Goal: Task Accomplishment & Management: Manage account settings

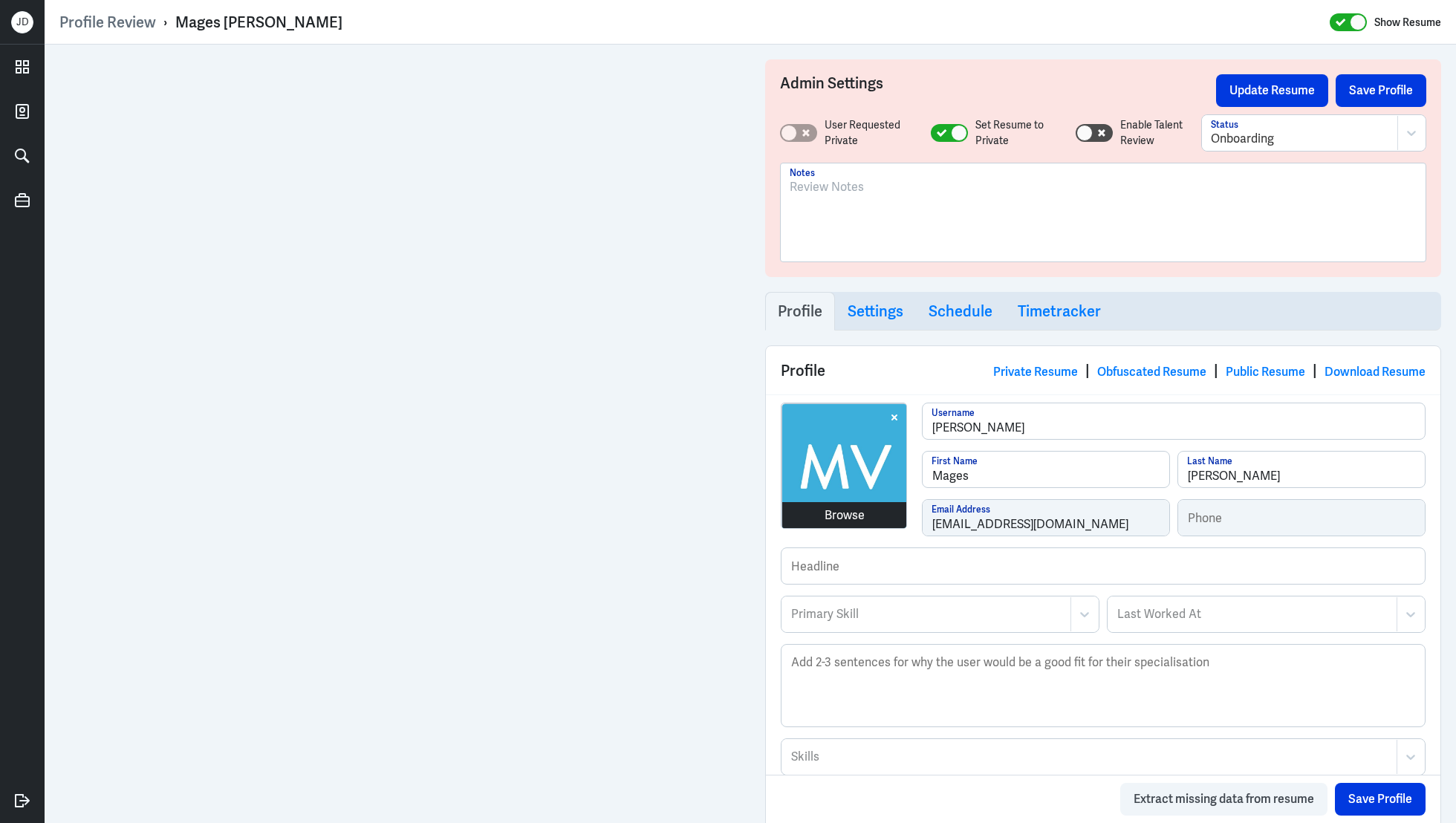
click at [842, 502] on div "Browse mages-vadiveloo Username Mages First Name Vadiveloo Last Name magesv21@g…" at bounding box center [1103, 475] width 645 height 145
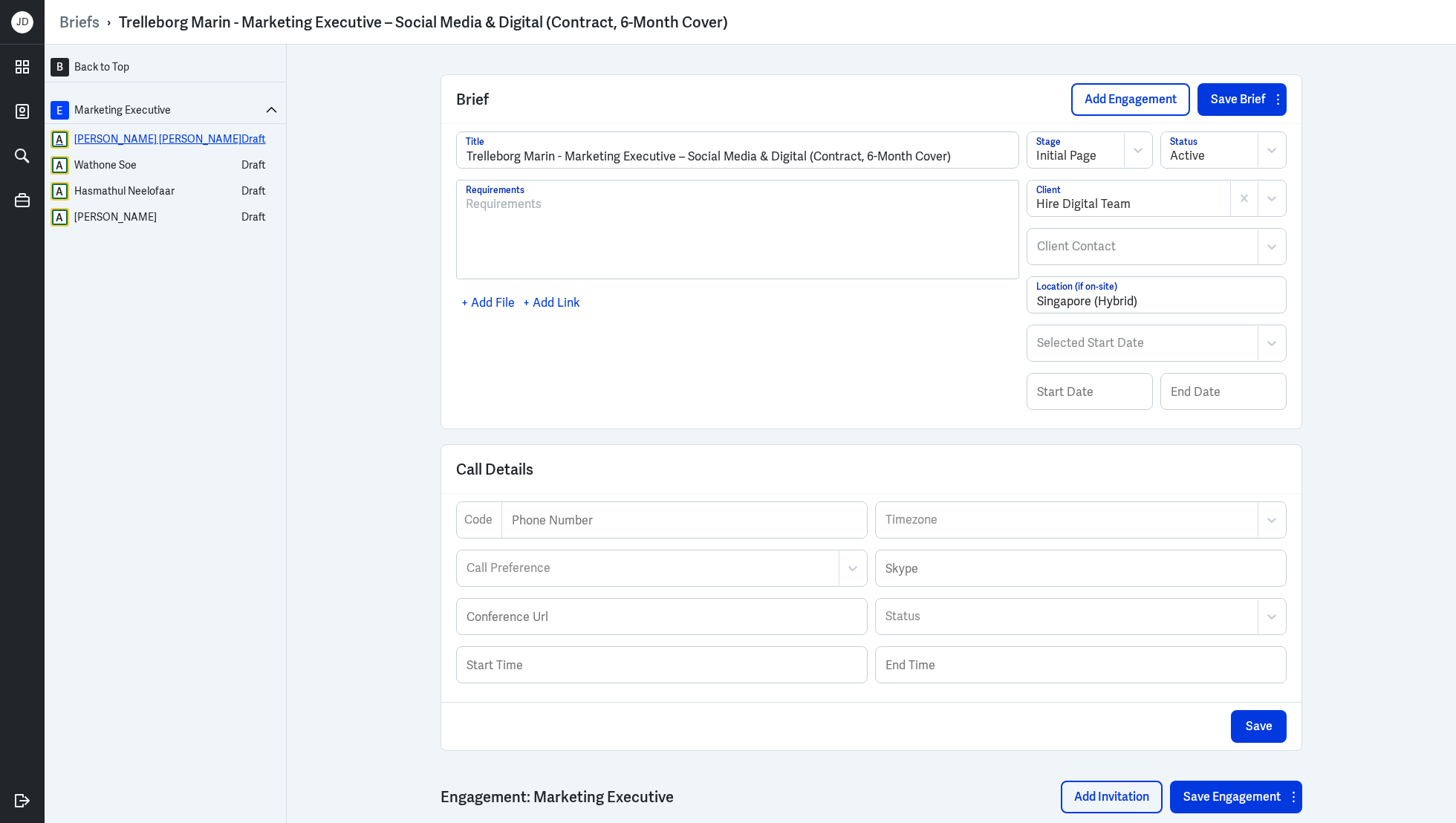
click at [161, 144] on div "Adelia Koh Rui Wen" at bounding box center [157, 139] width 167 height 19
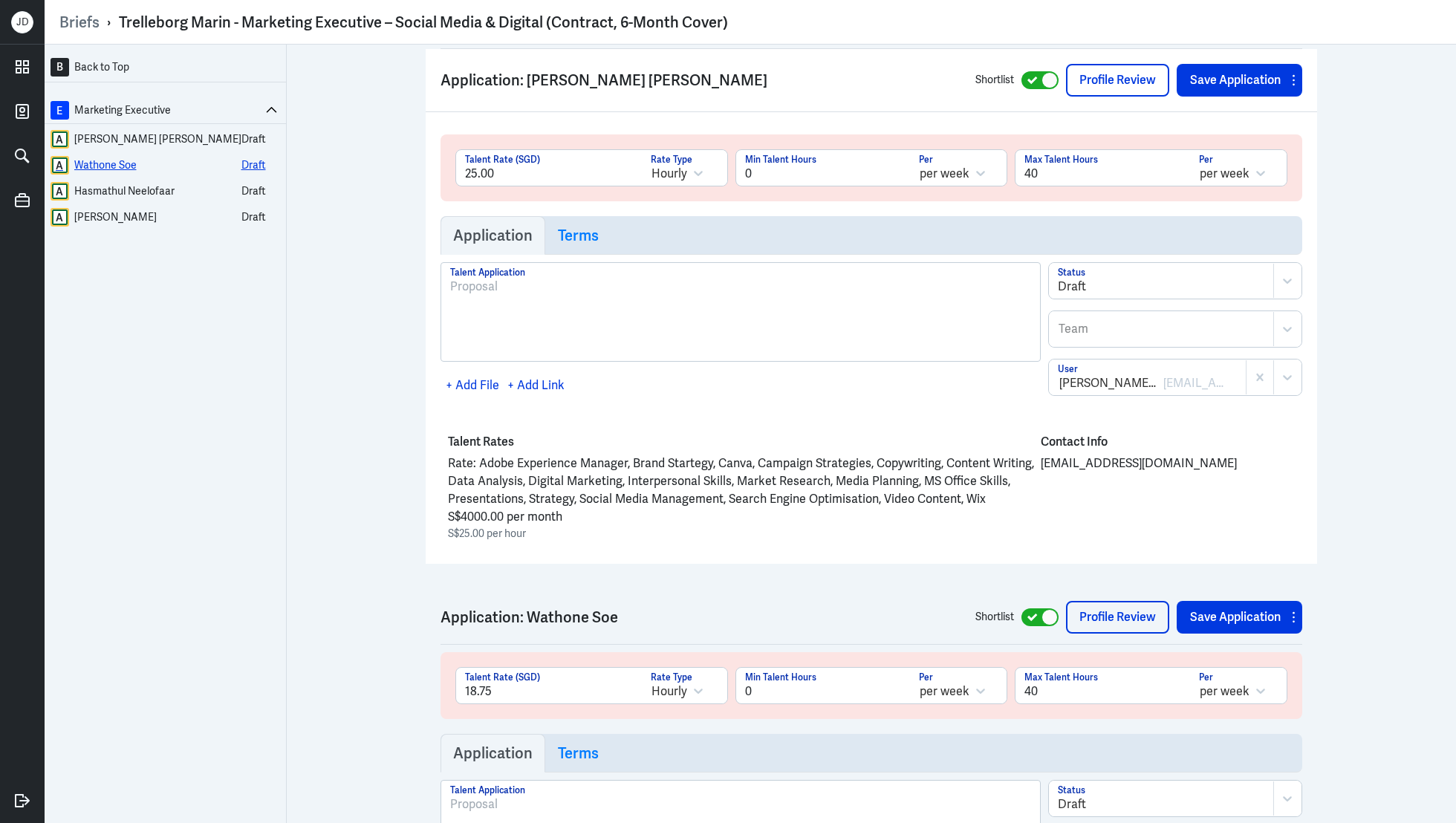
click at [132, 164] on div "Wathone Soe" at bounding box center [105, 165] width 63 height 19
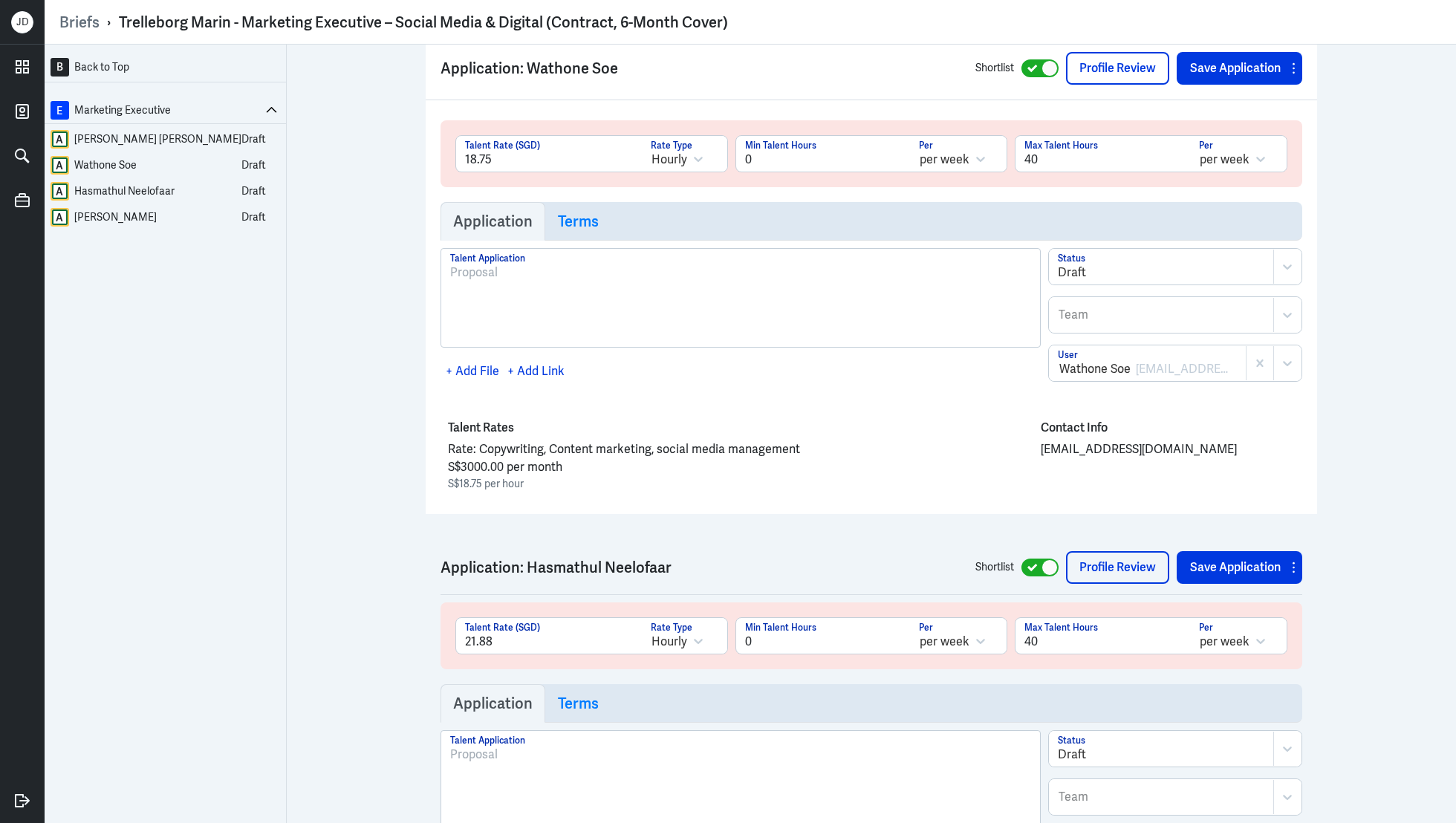
scroll to position [2139, 0]
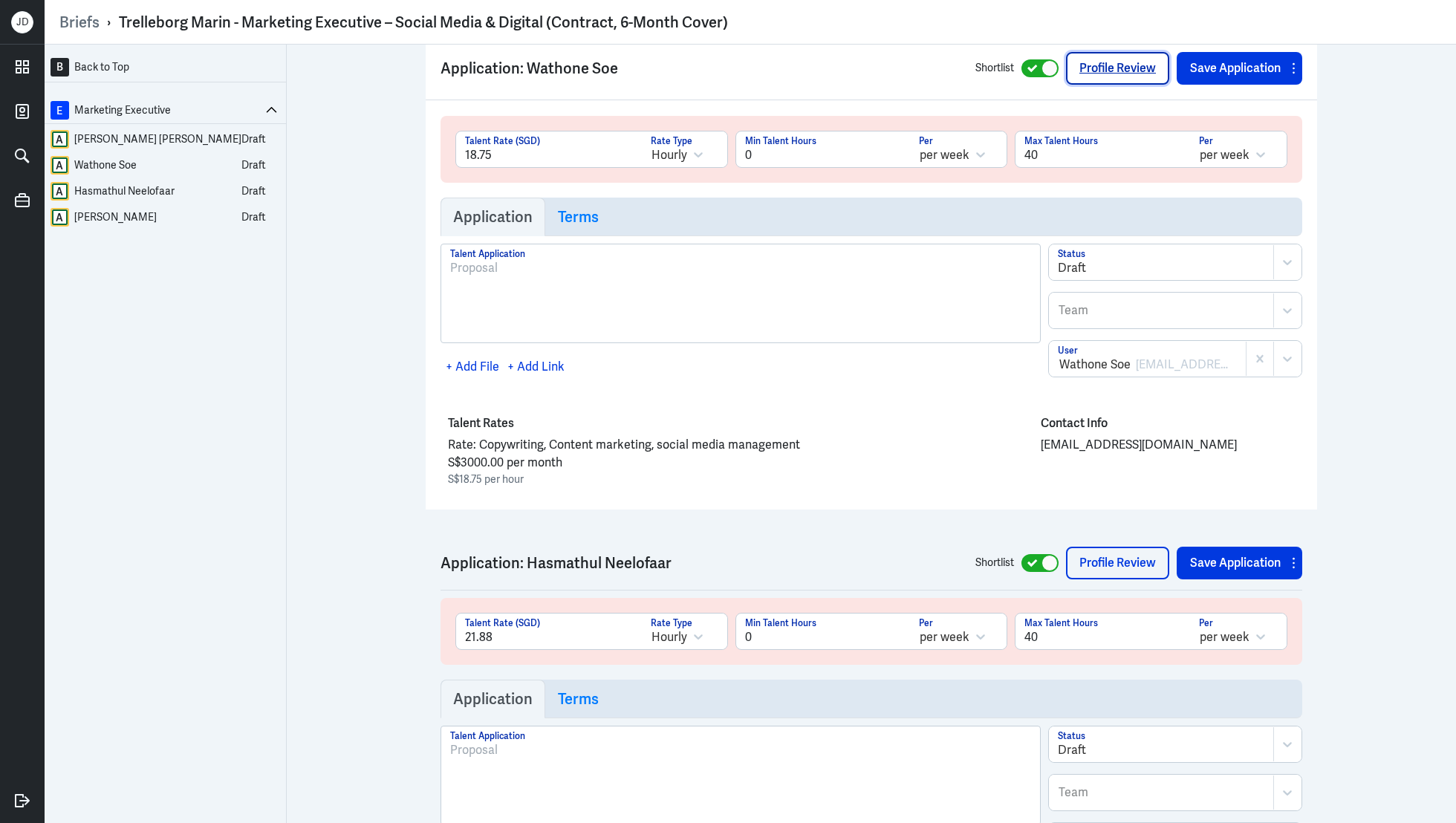
click at [1086, 68] on link "Profile Review" at bounding box center [1117, 68] width 103 height 33
click at [1027, 68] on icon at bounding box center [1032, 68] width 11 height 8
checkbox input "false"
click at [1084, 260] on div at bounding box center [1161, 269] width 208 height 18
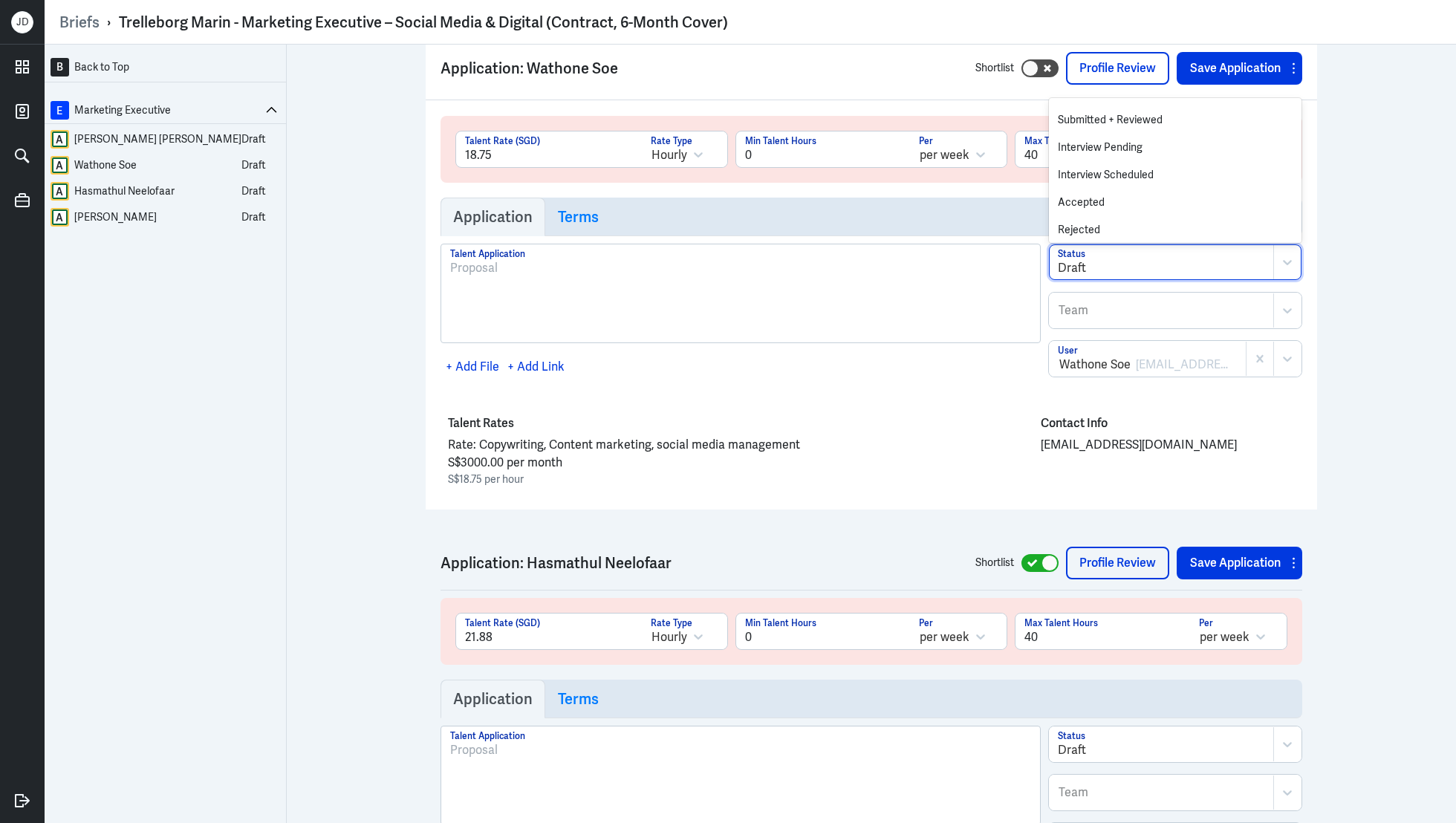
scroll to position [108, 0]
click at [1103, 193] on div "Rejected" at bounding box center [1175, 199] width 252 height 28
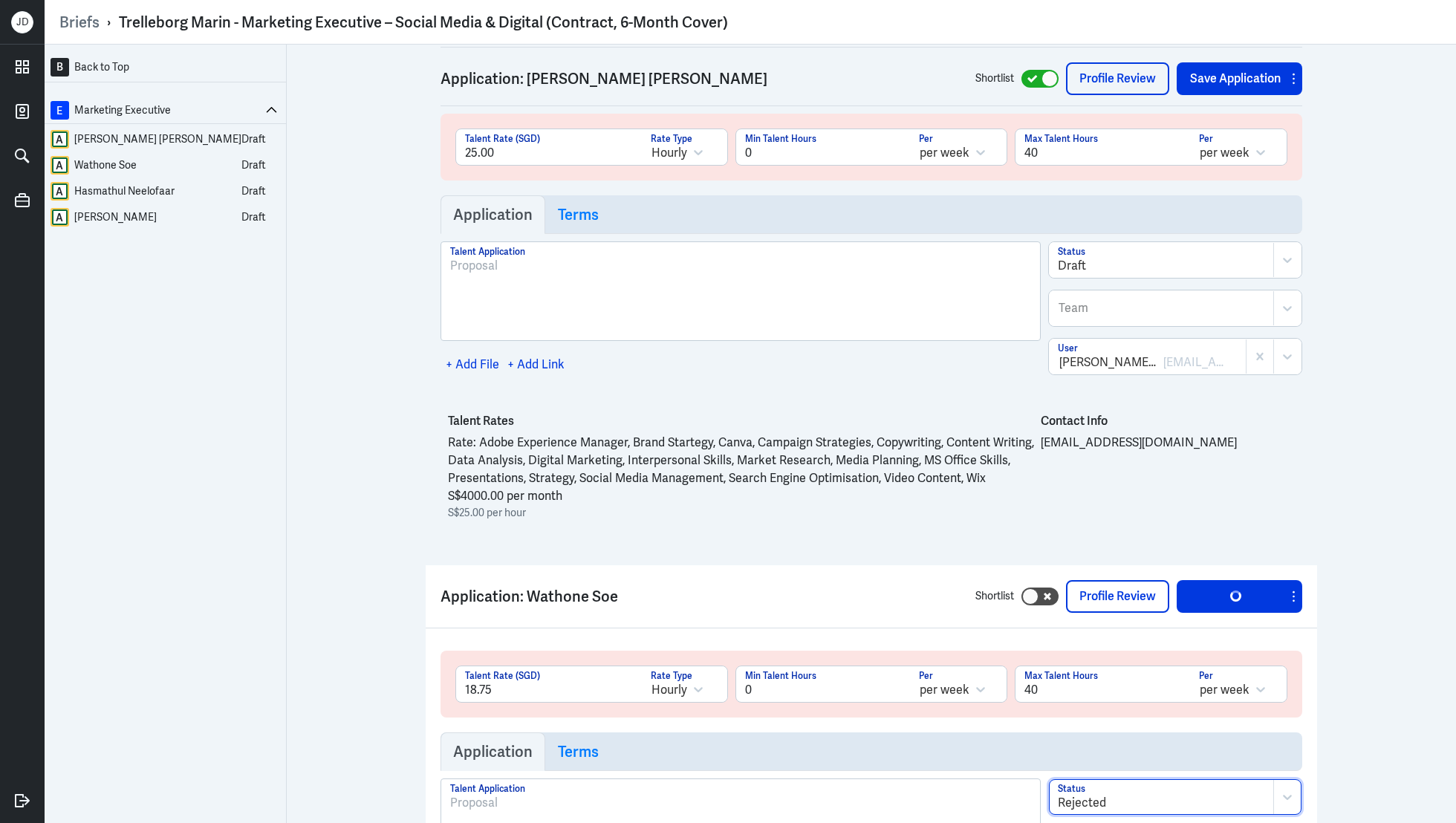
scroll to position [1512, 0]
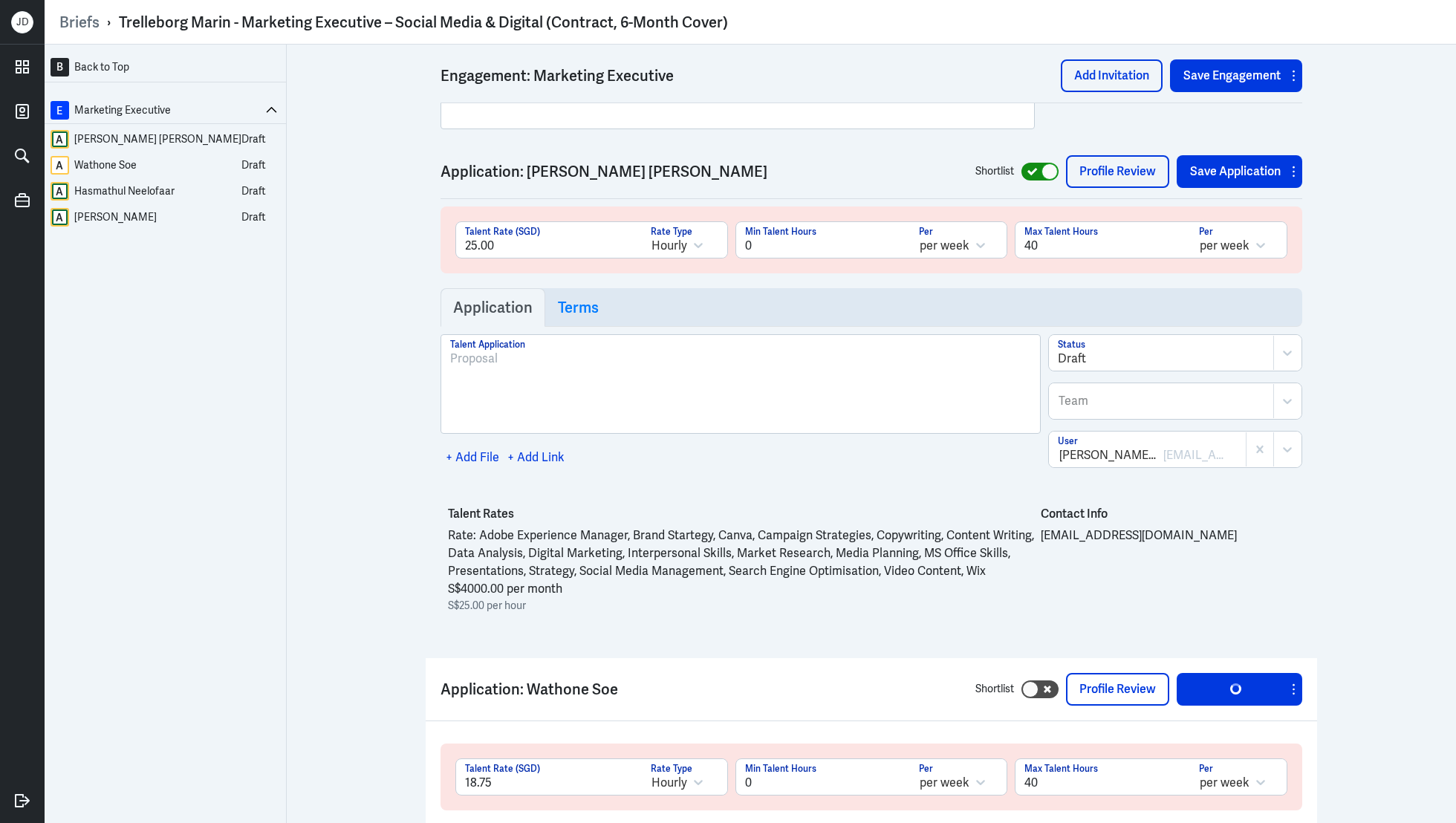
click at [1026, 173] on div at bounding box center [1040, 172] width 37 height 18
checkbox input "false"
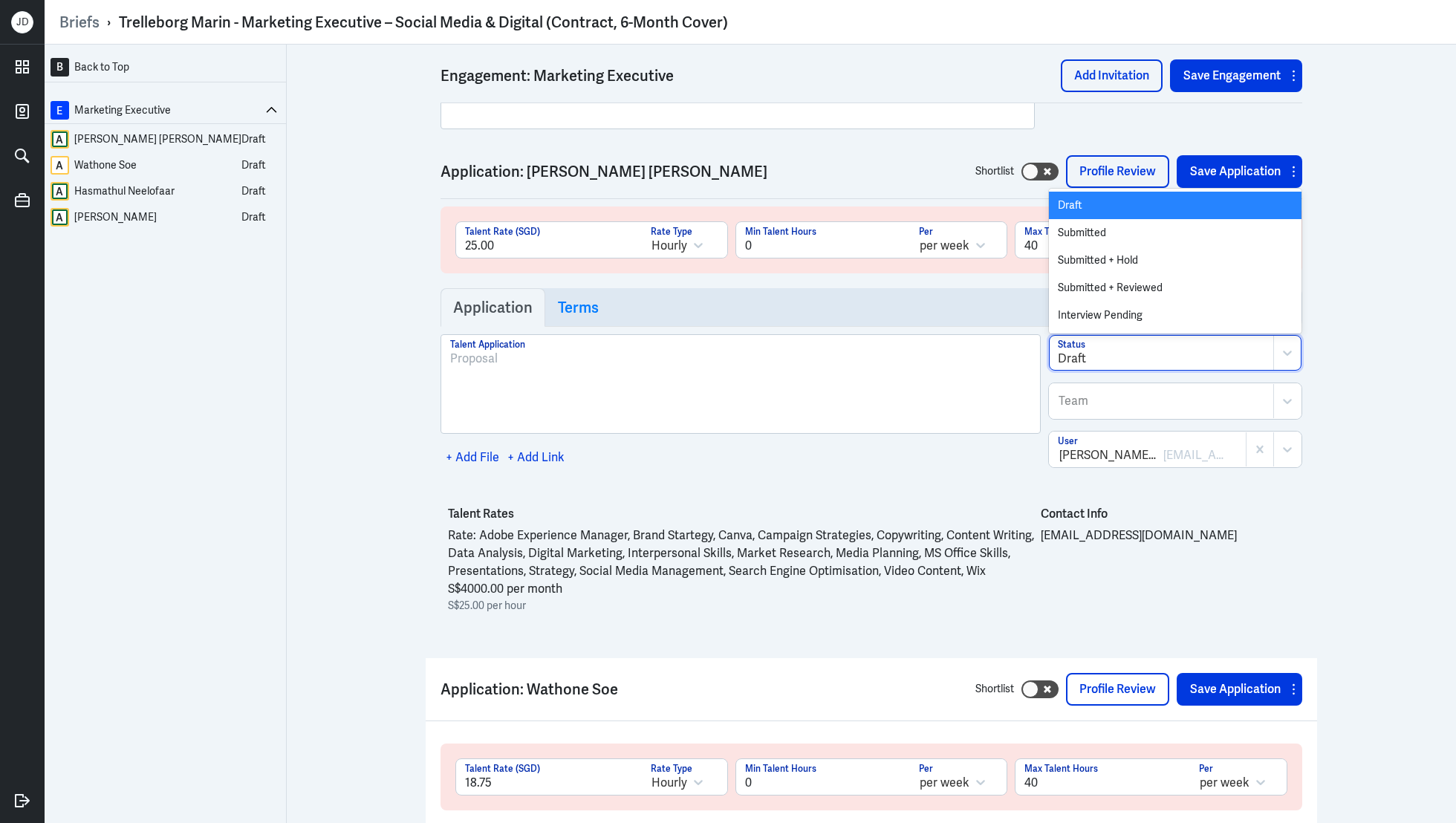
click at [1093, 339] on div "Draft" at bounding box center [1161, 353] width 224 height 34
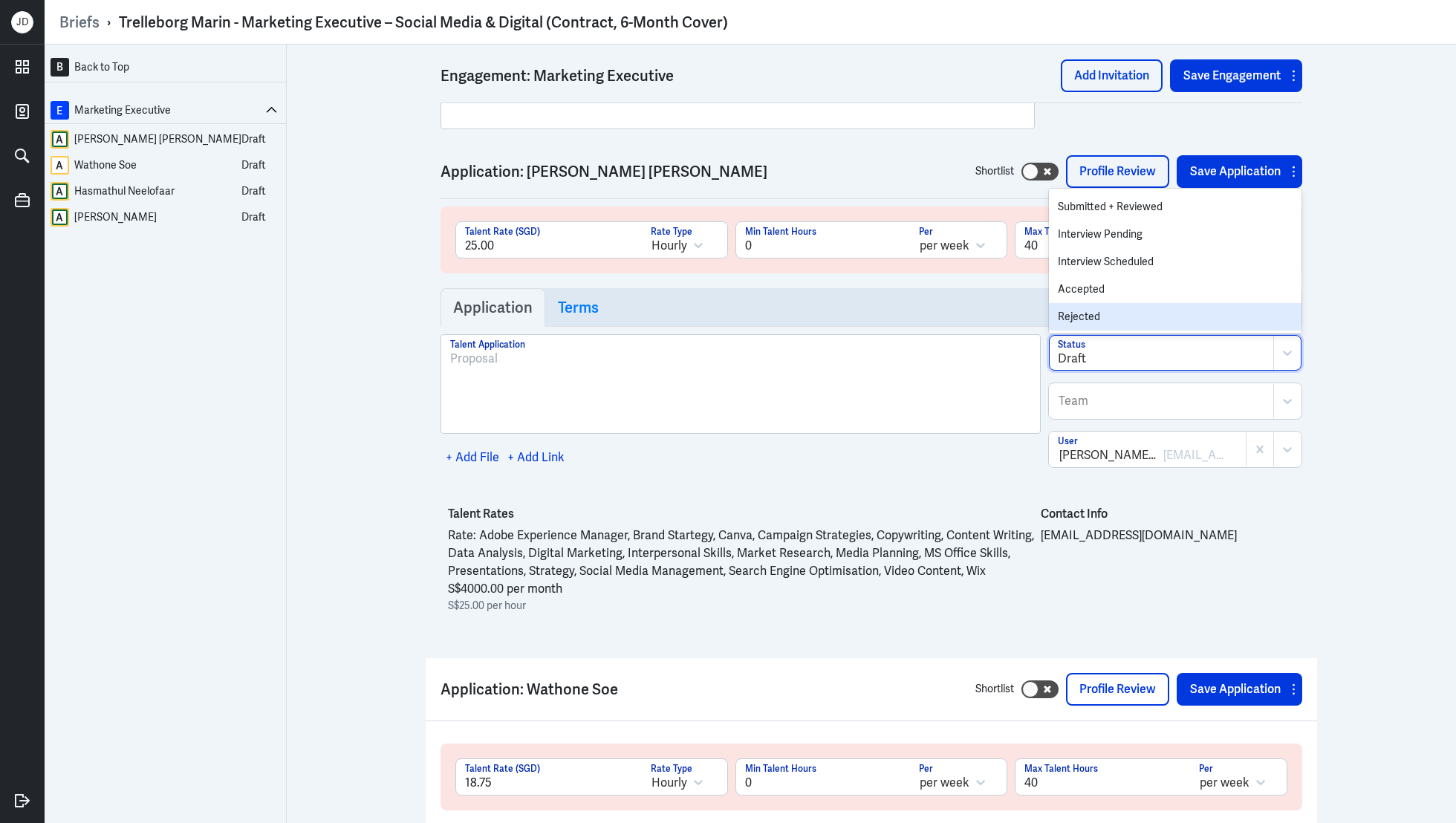
scroll to position [108, 0]
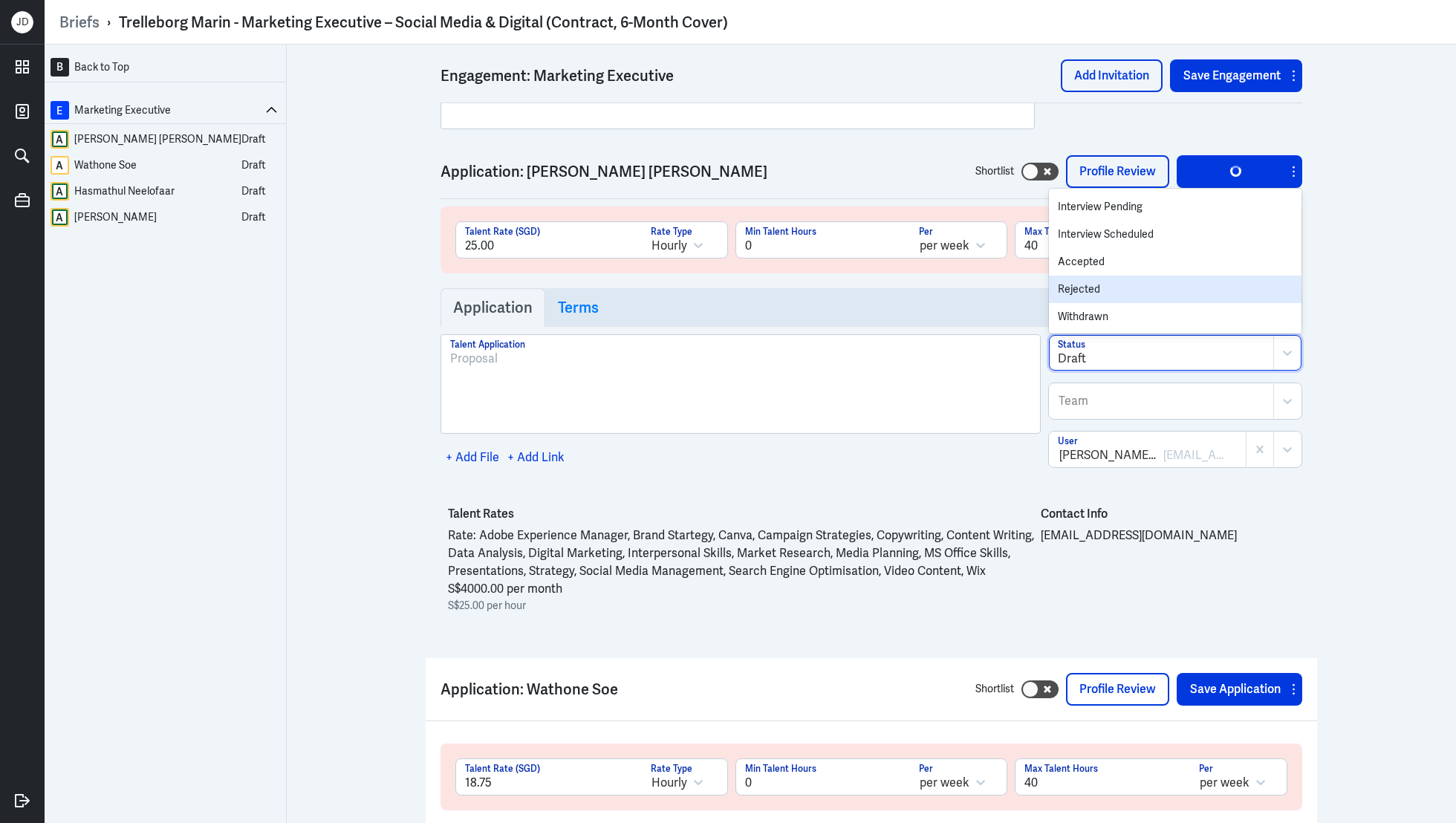
click at [1108, 277] on div "Rejected" at bounding box center [1175, 290] width 252 height 28
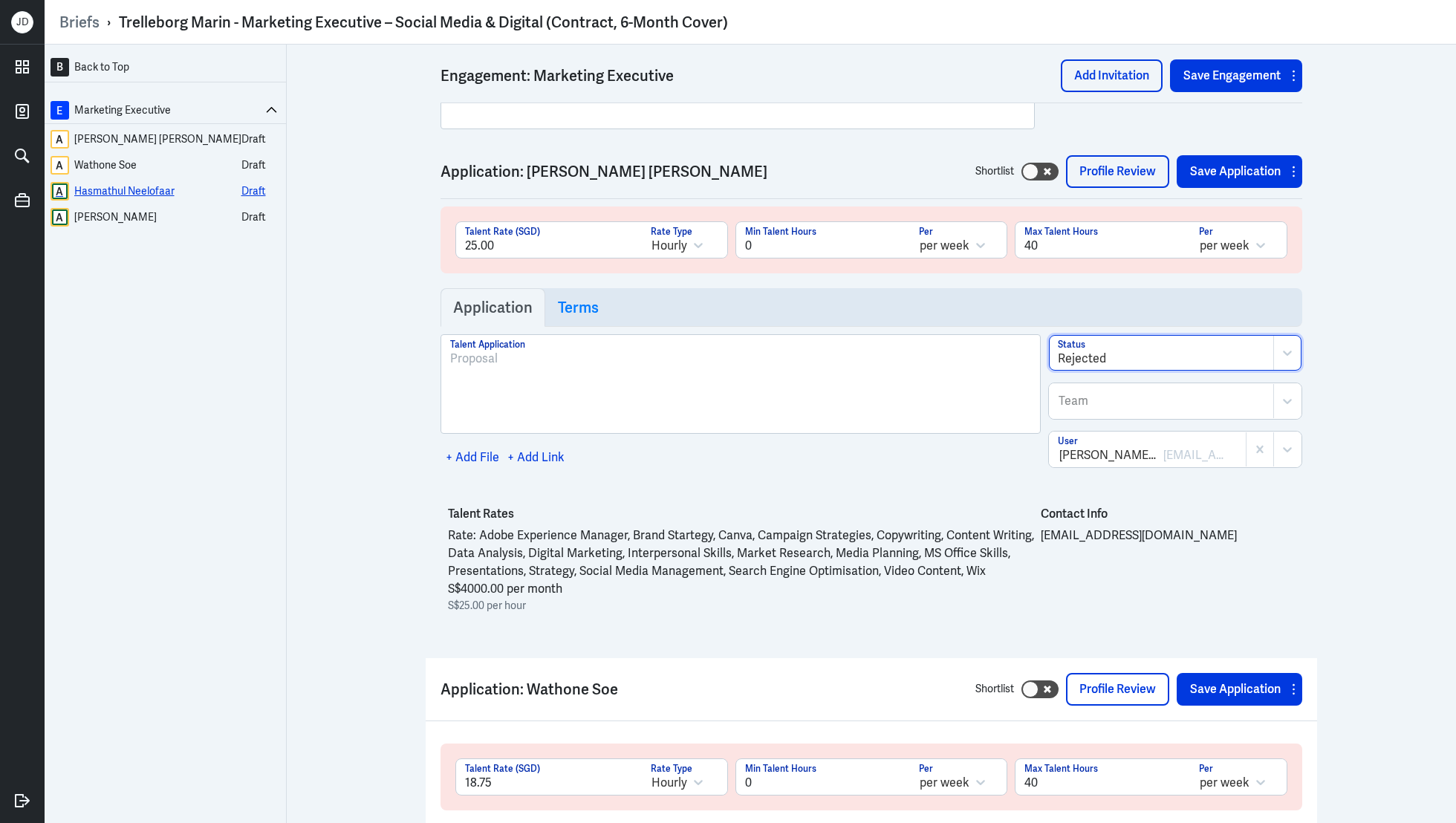
click at [118, 190] on div "Hasmathul Neelofaar" at bounding box center [124, 191] width 100 height 19
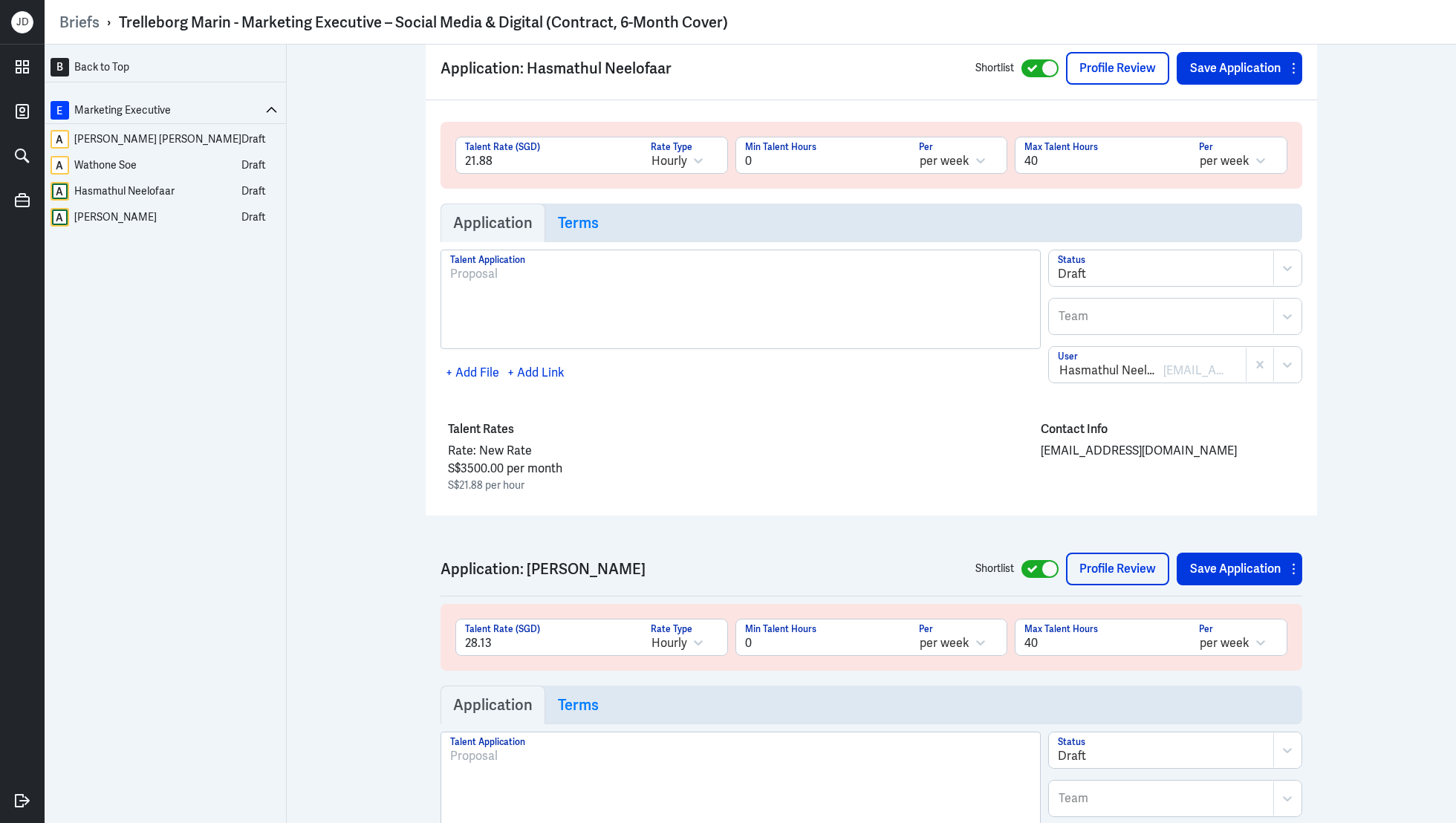
scroll to position [2620, 0]
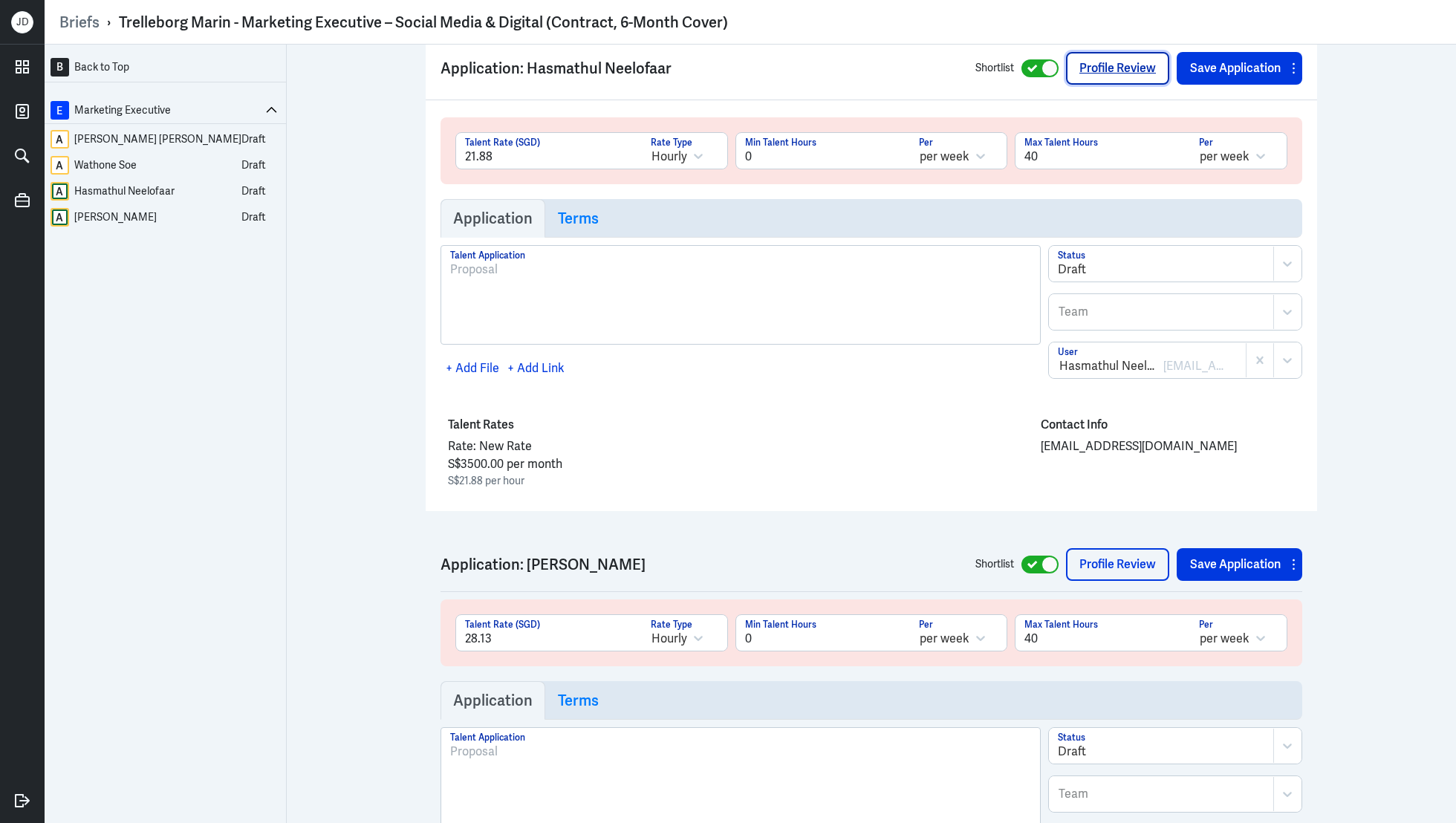
click at [1124, 74] on link "Profile Review" at bounding box center [1117, 68] width 103 height 33
click at [116, 188] on div "Hasmathul Neelofaar" at bounding box center [124, 191] width 100 height 19
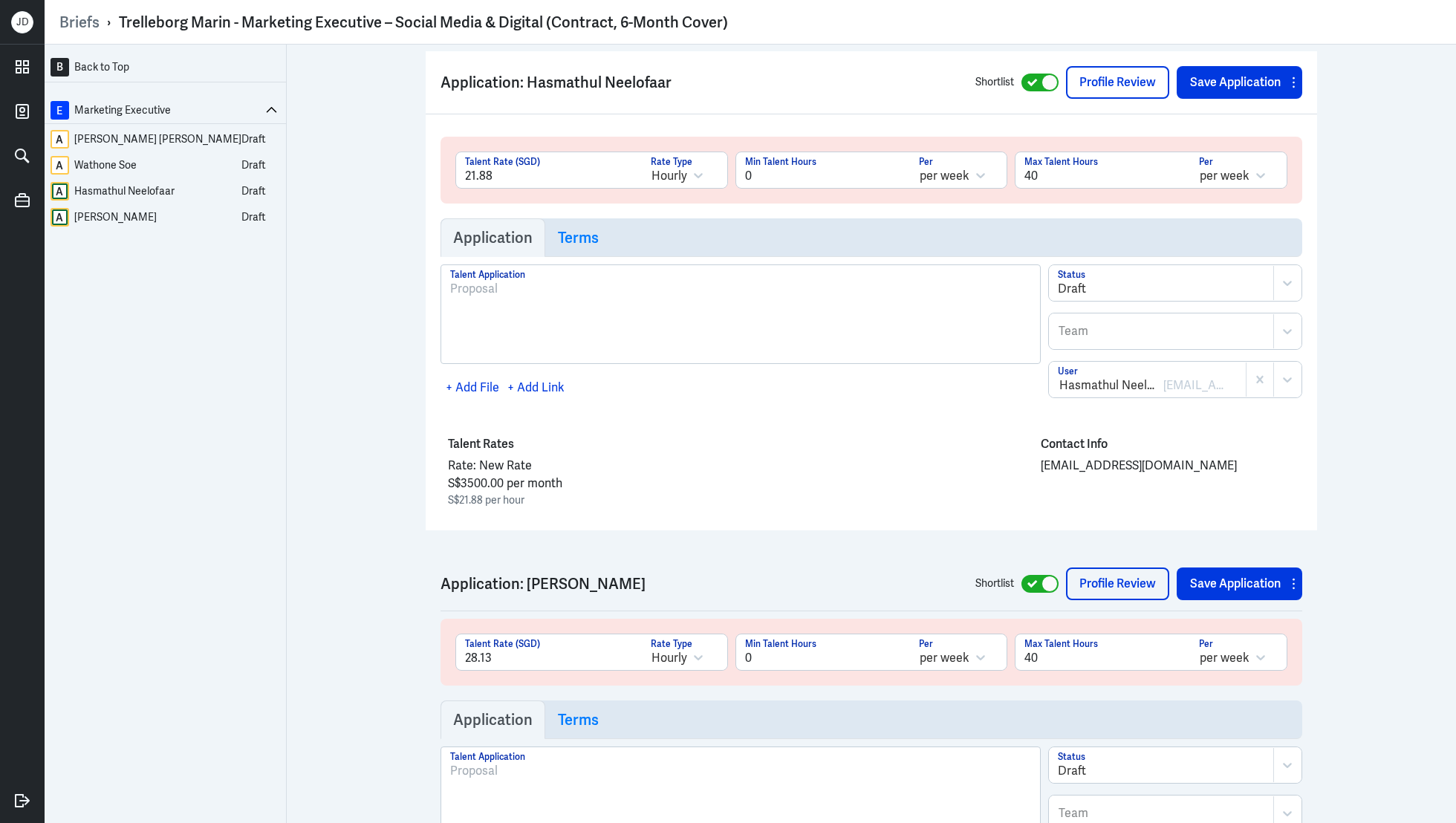
click at [1084, 282] on div at bounding box center [1161, 289] width 208 height 18
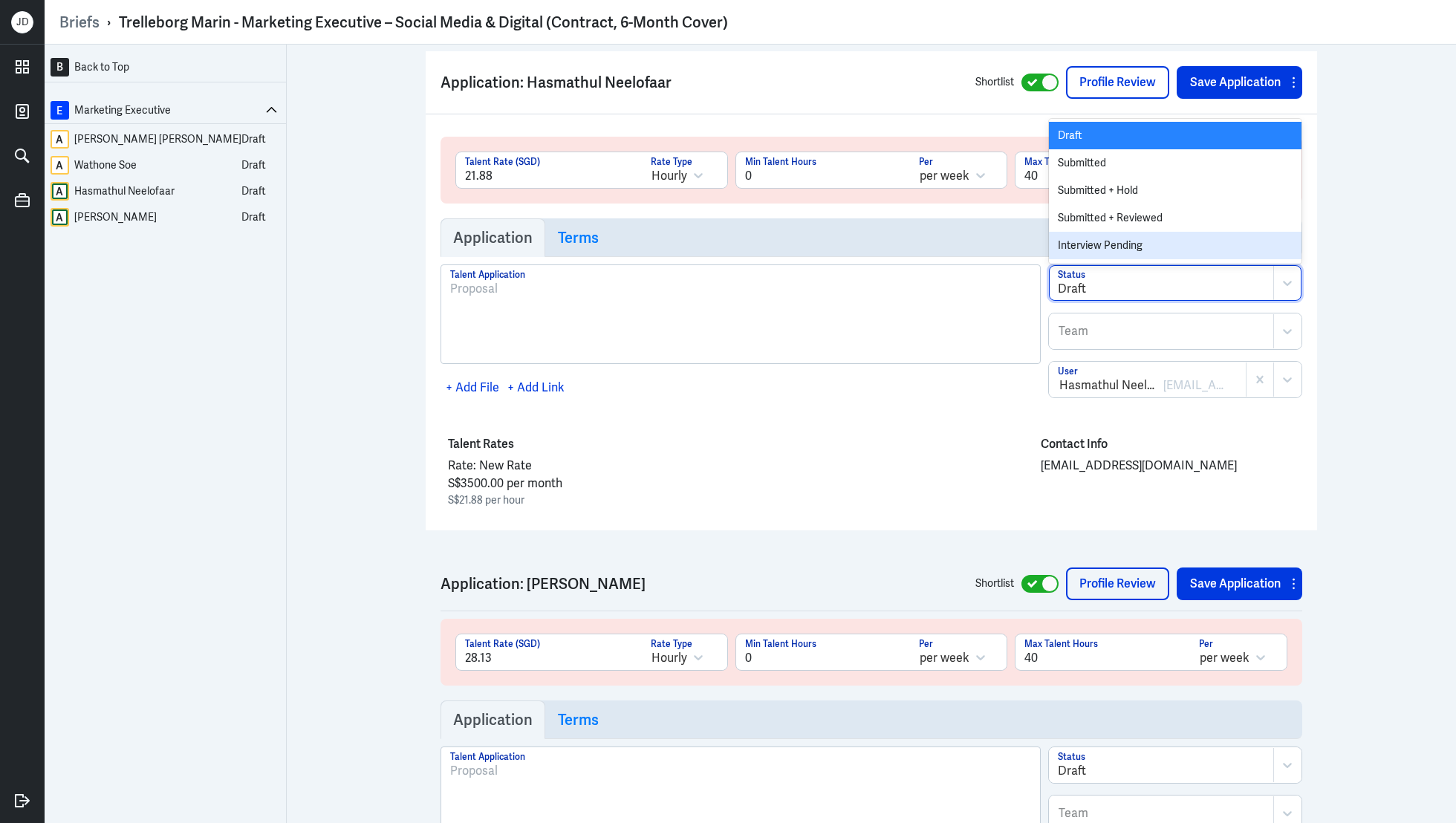
scroll to position [108, 0]
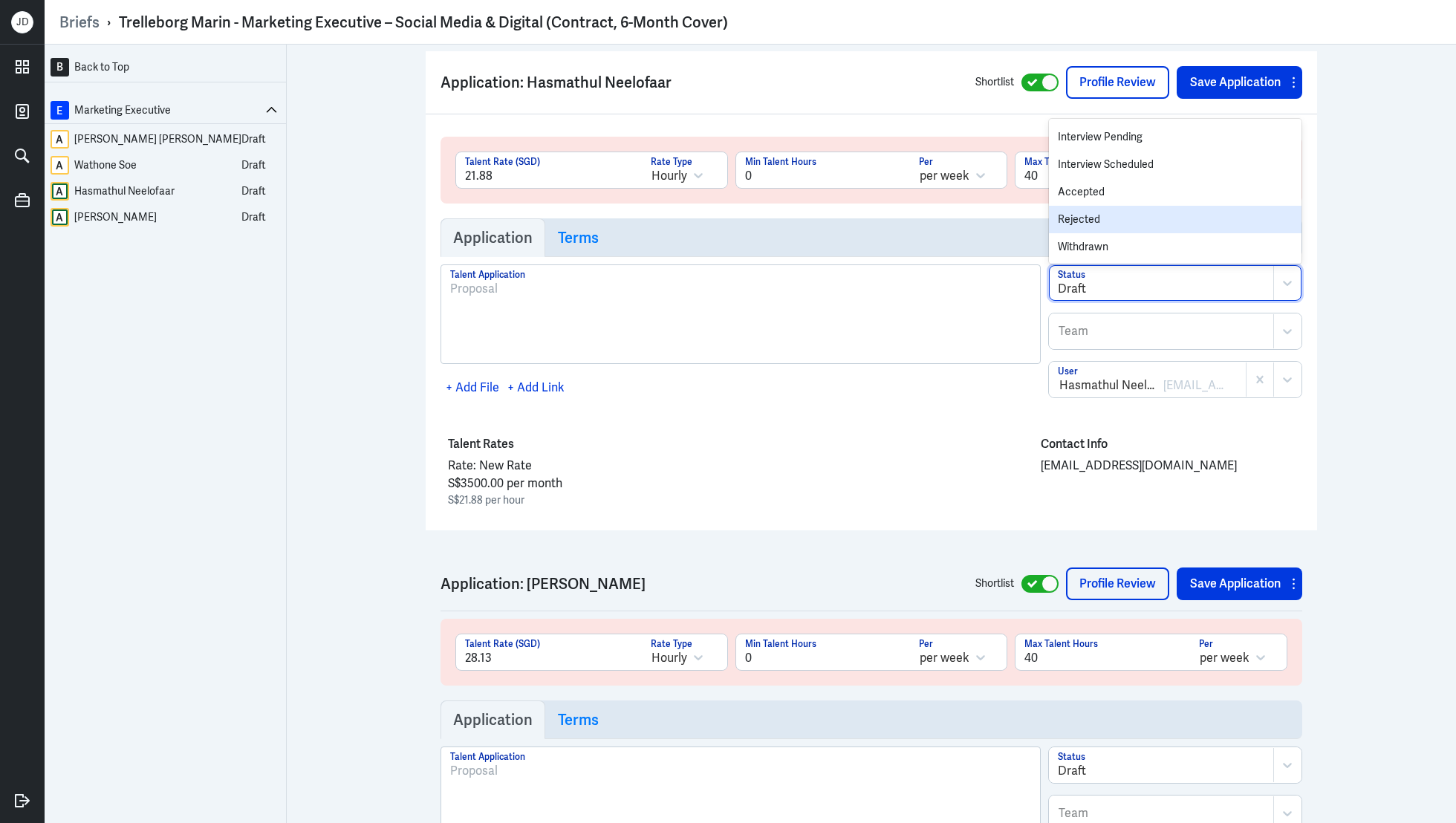
click at [1098, 210] on div "Rejected" at bounding box center [1175, 220] width 252 height 28
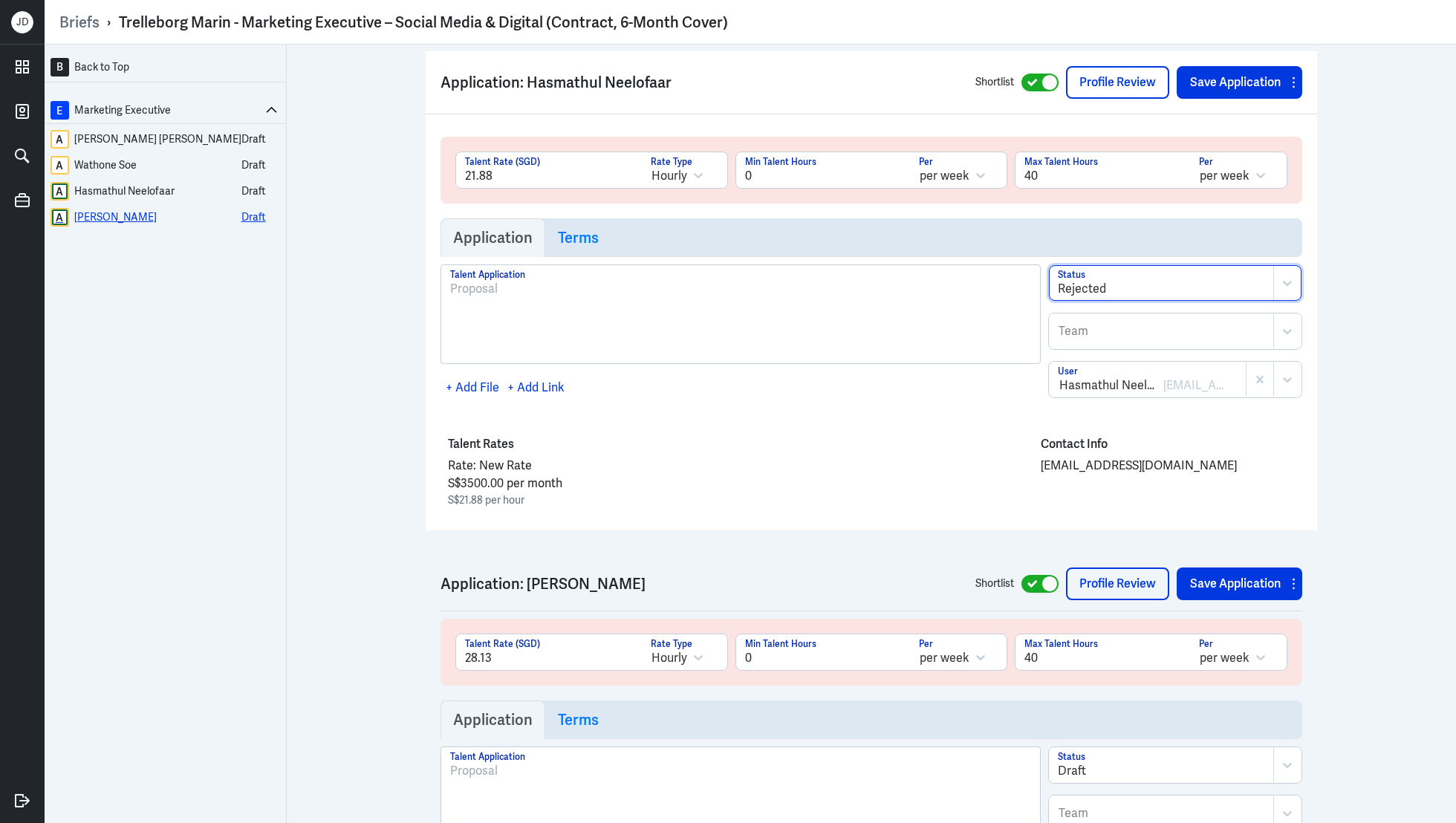
click at [152, 218] on div "Poornima Dhandapani" at bounding box center [115, 217] width 82 height 19
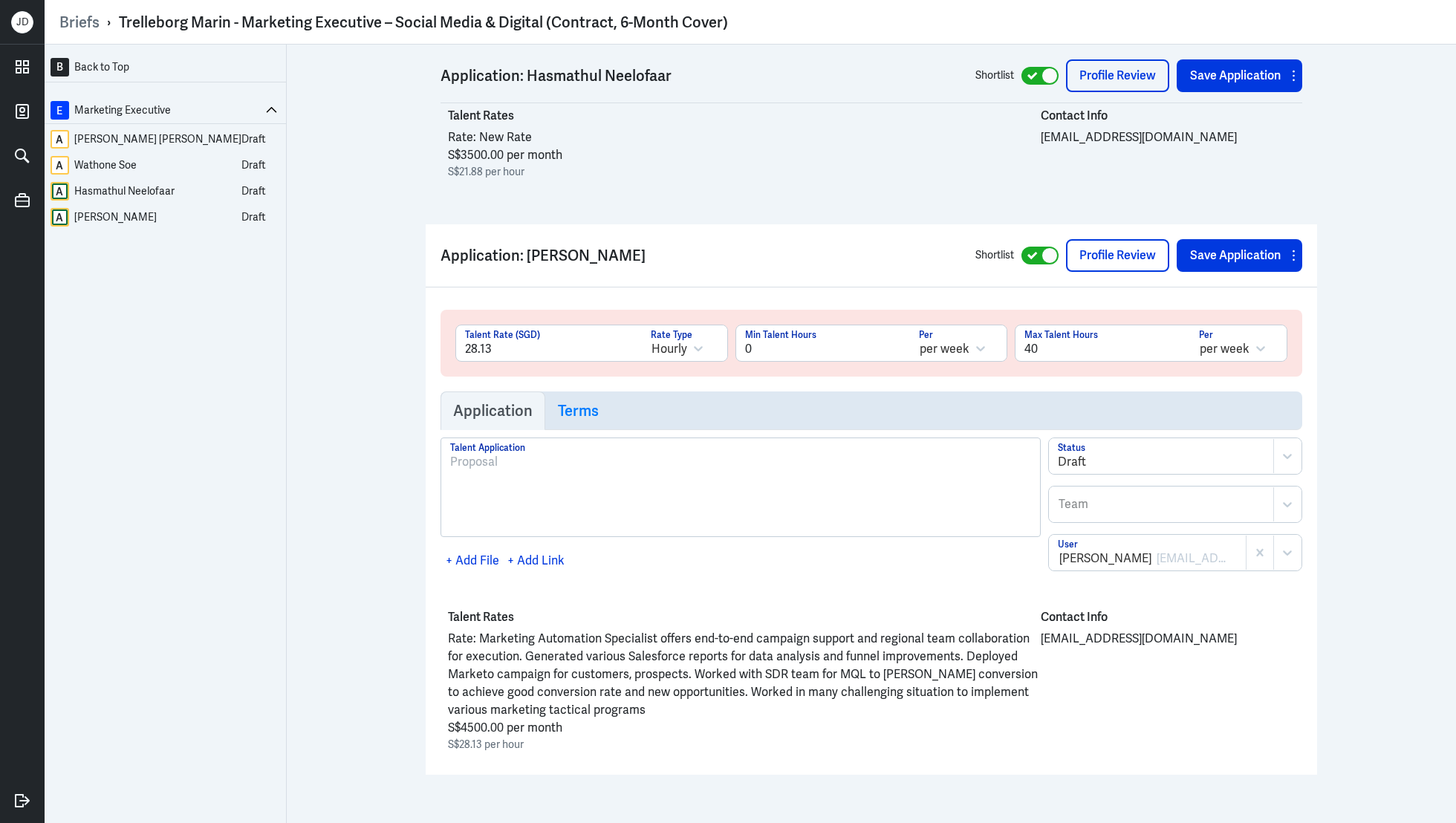
scroll to position [2913, 0]
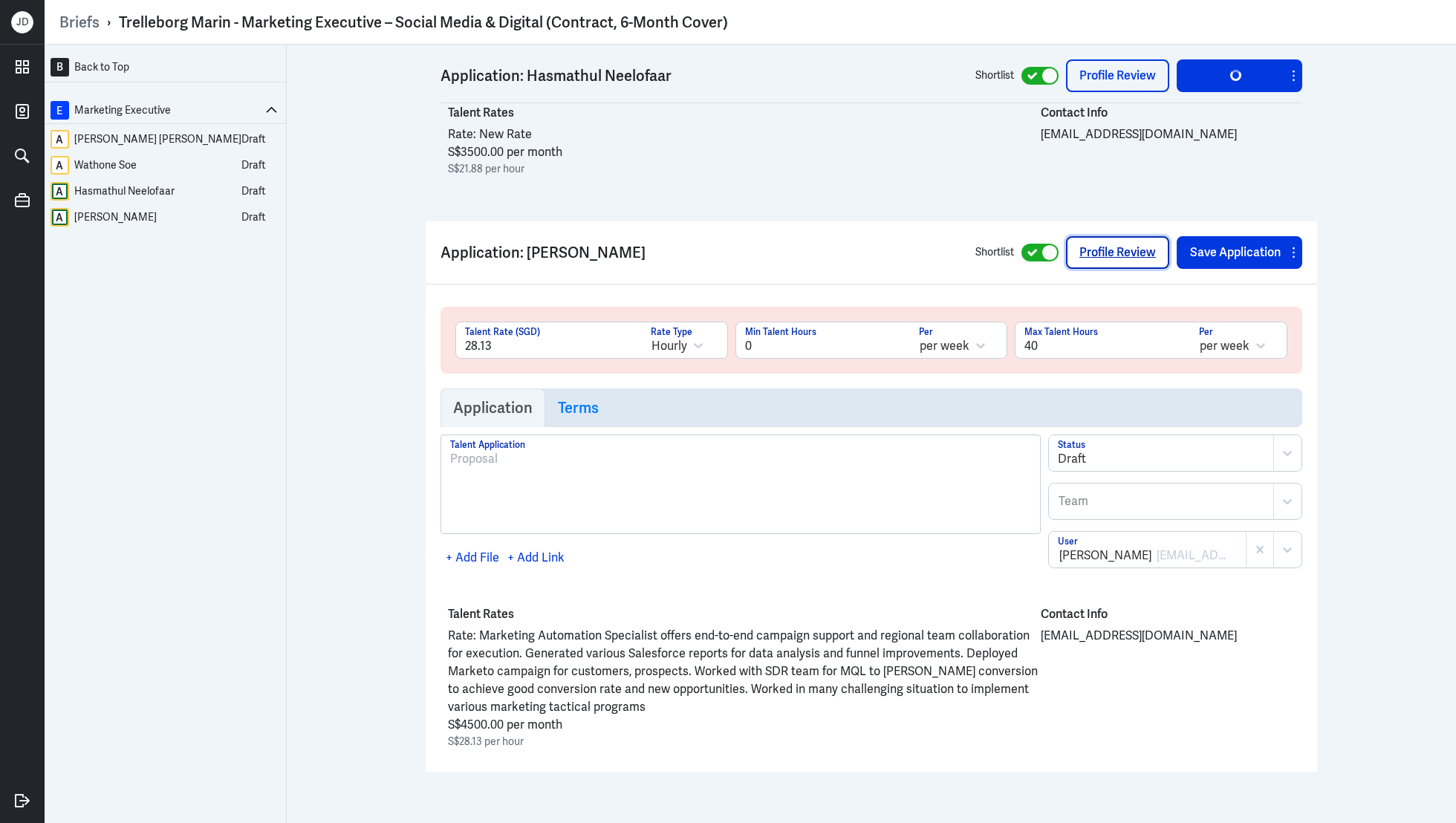
click at [1116, 243] on link "Profile Review" at bounding box center [1117, 252] width 103 height 33
click at [142, 214] on div "Poornima Dhandapani" at bounding box center [115, 217] width 82 height 19
click at [124, 219] on div "Poornima Dhandapani" at bounding box center [115, 217] width 82 height 19
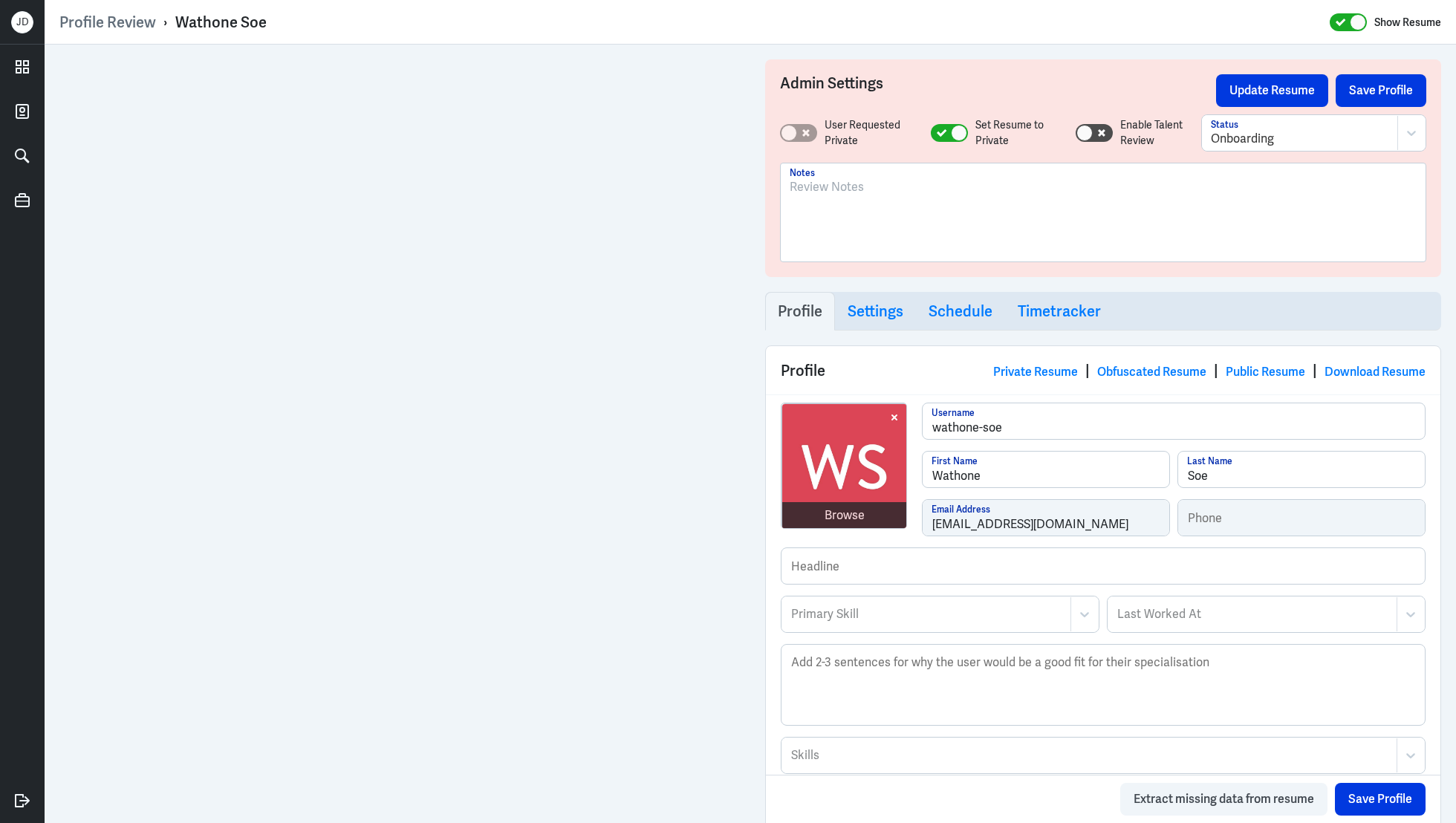
click at [925, 226] on div at bounding box center [1103, 218] width 627 height 81
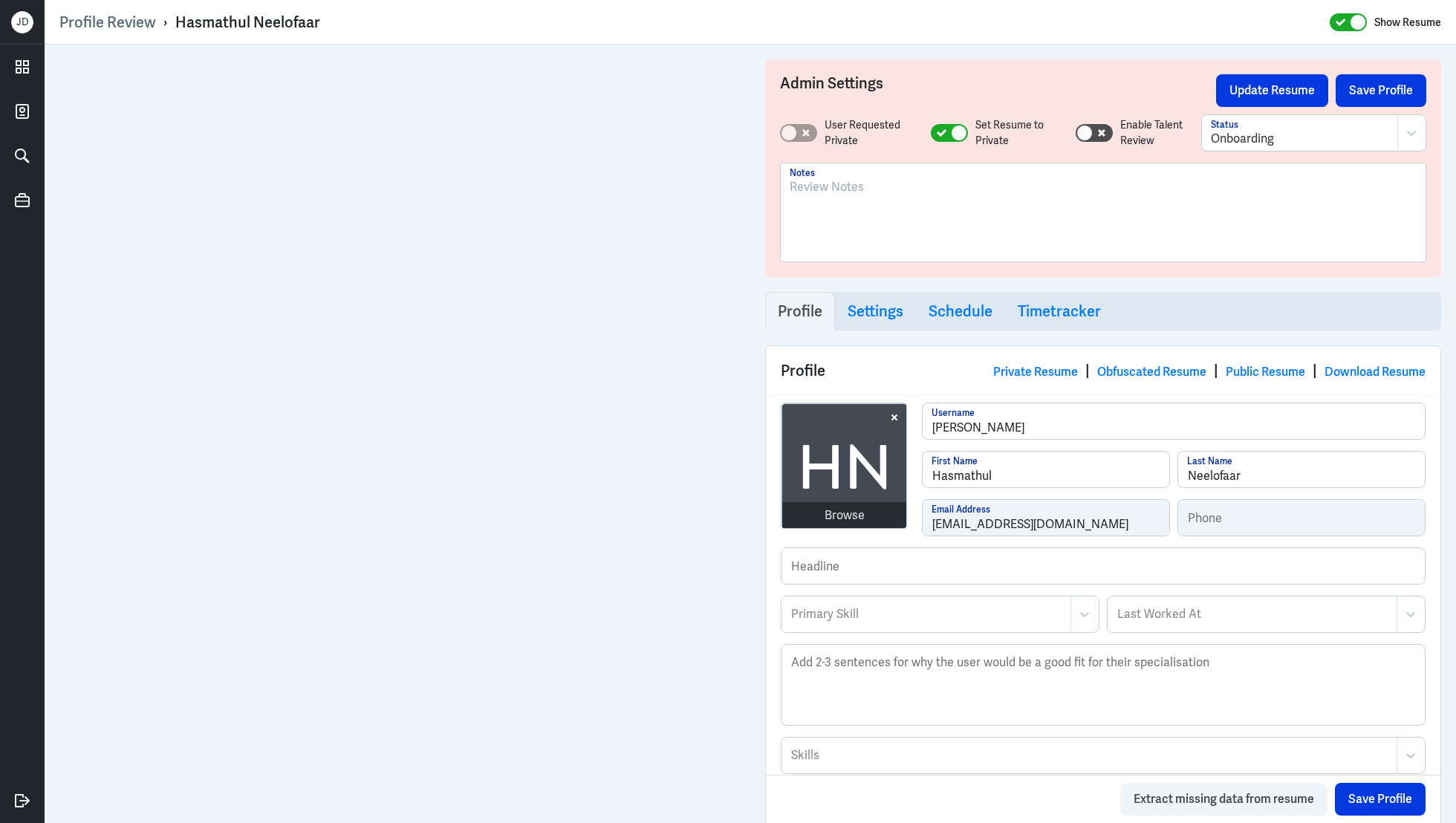
click at [807, 252] on div at bounding box center [1103, 218] width 627 height 81
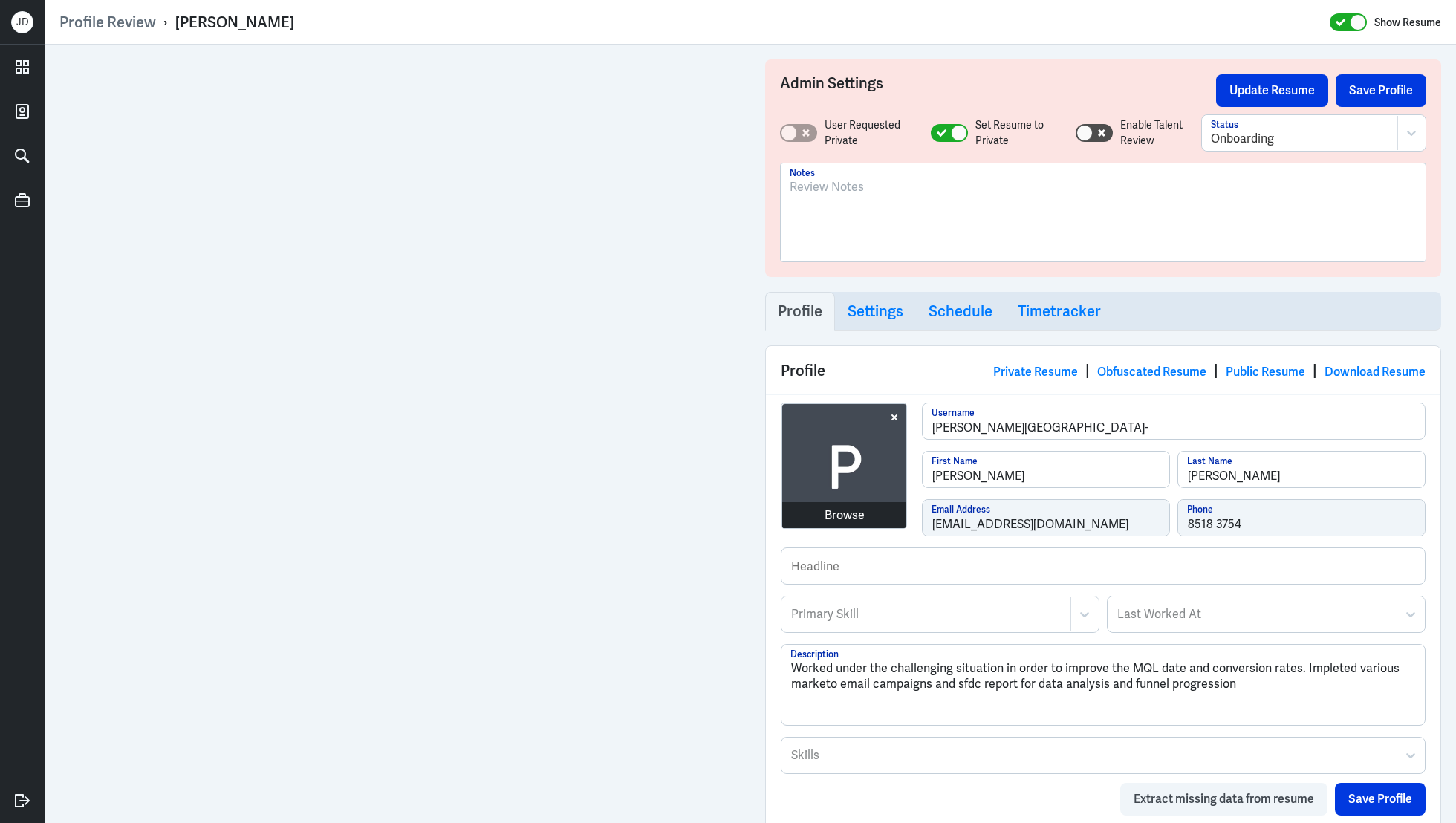
click at [892, 523] on div "Browse poornima-dhandapani- Username Poornima First Name Dhandapani Last Name p…" at bounding box center [1103, 475] width 645 height 145
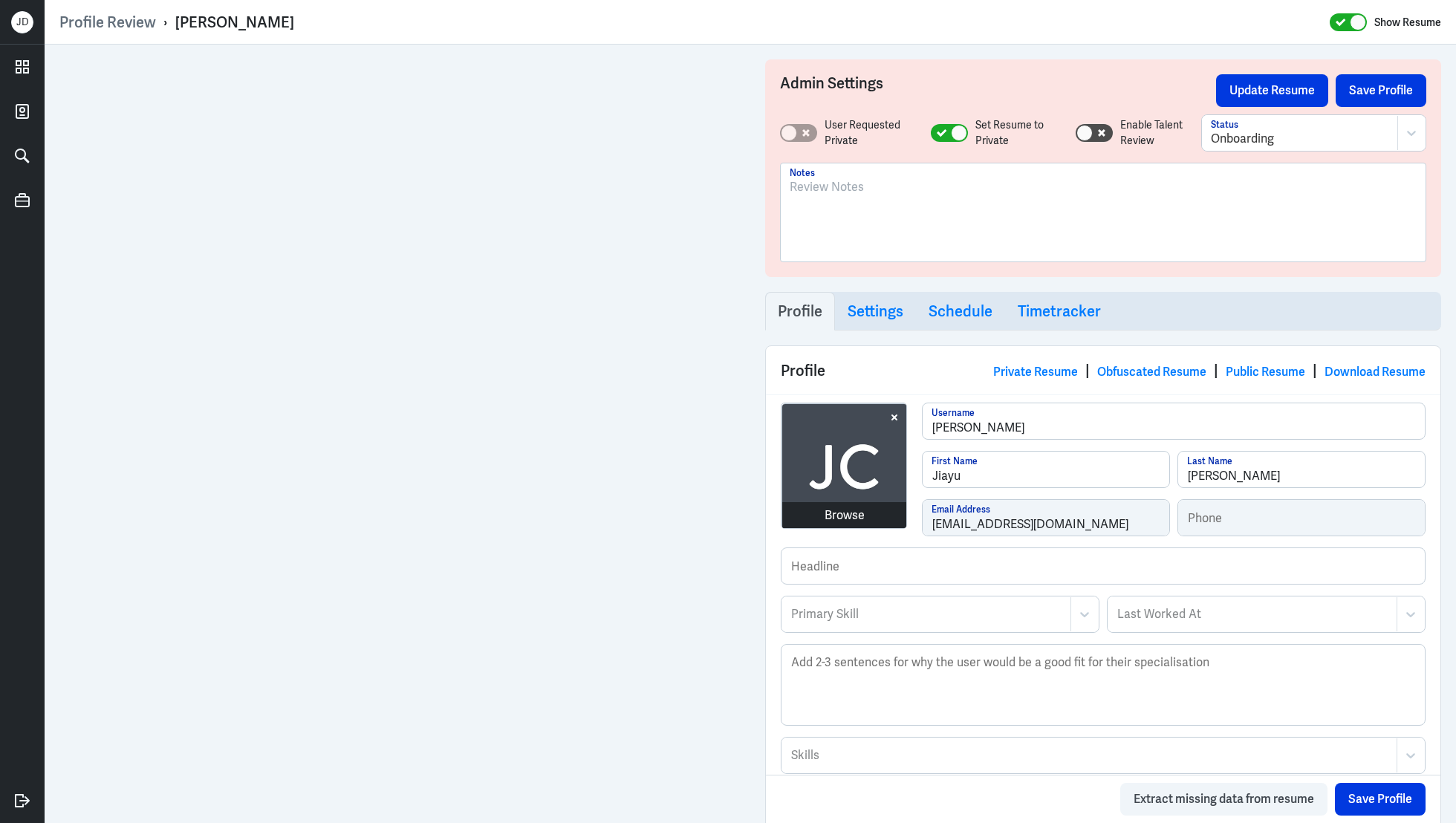
click at [894, 524] on div "Browse jiayu-chen Username Jiayu First Name Chen Last Name jiayuchencjy@gmail.c…" at bounding box center [1103, 475] width 645 height 145
drag, startPoint x: 173, startPoint y: 20, endPoint x: 269, endPoint y: 23, distance: 96.0
click at [269, 23] on div "Profile Review › Jiayu Chen Show Resume" at bounding box center [750, 23] width 1382 height 20
copy div "› Jiayu Chen"
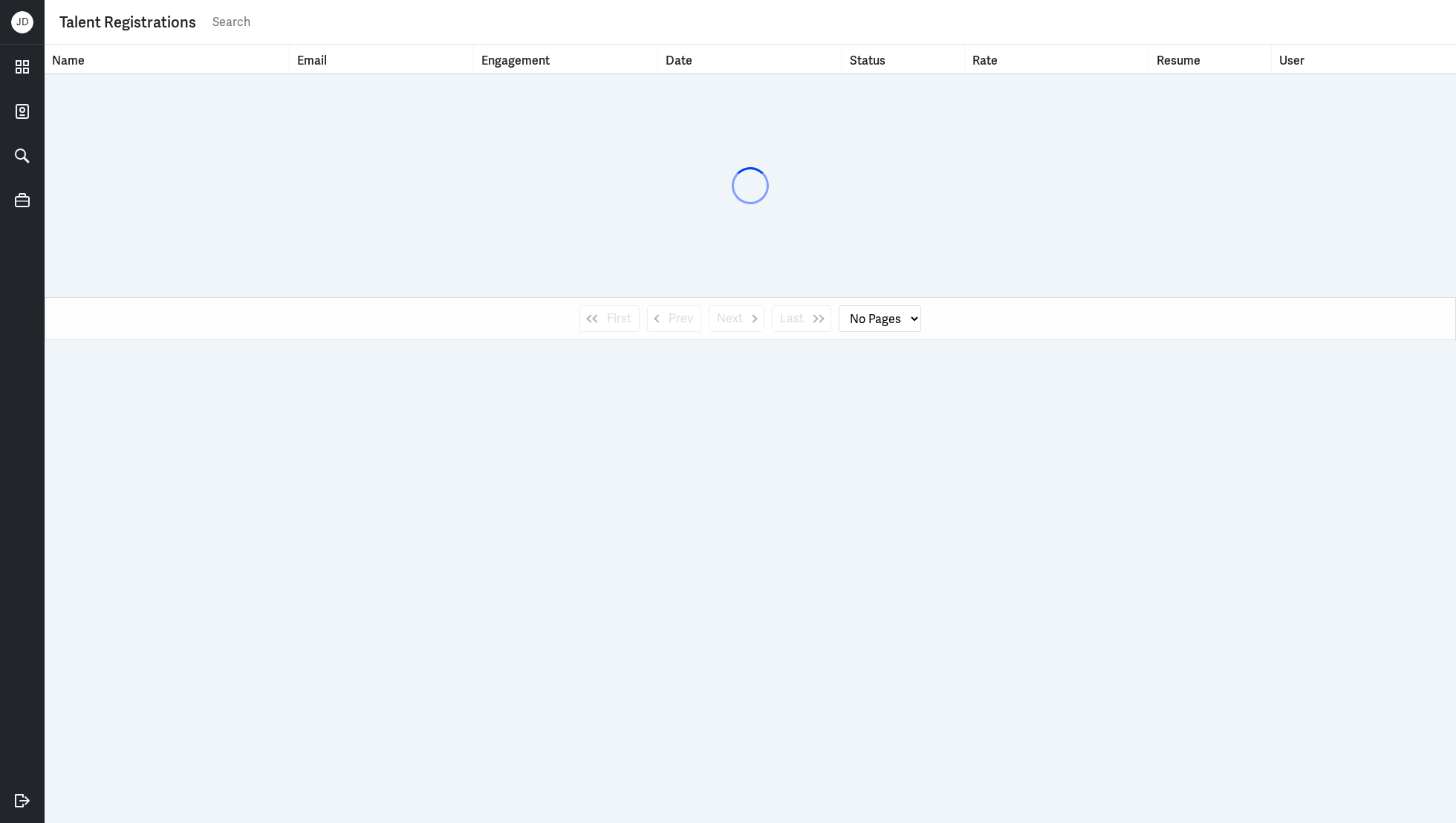
select select "1"
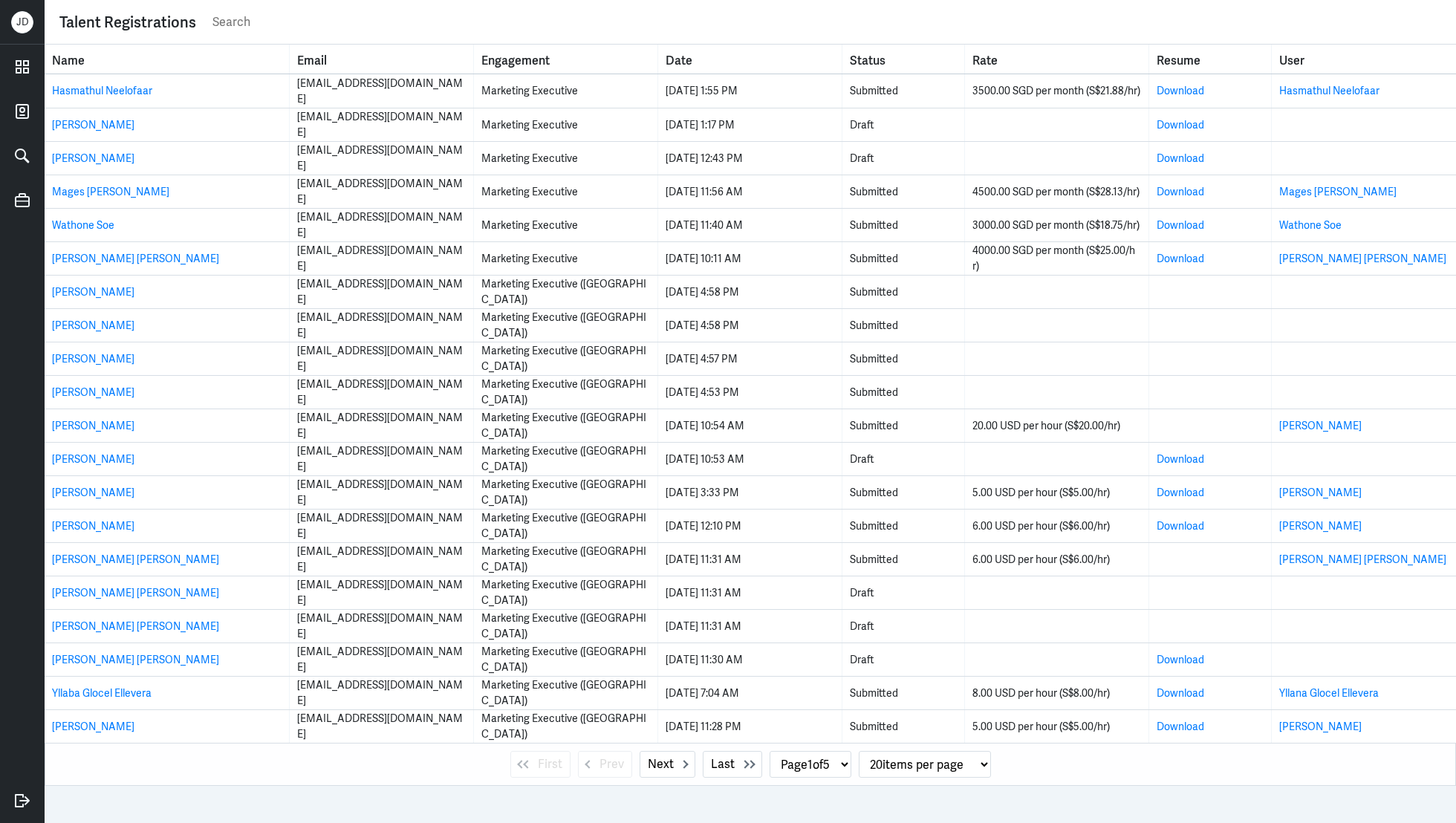
click at [66, 26] on div "Talent Registrations" at bounding box center [128, 22] width 137 height 22
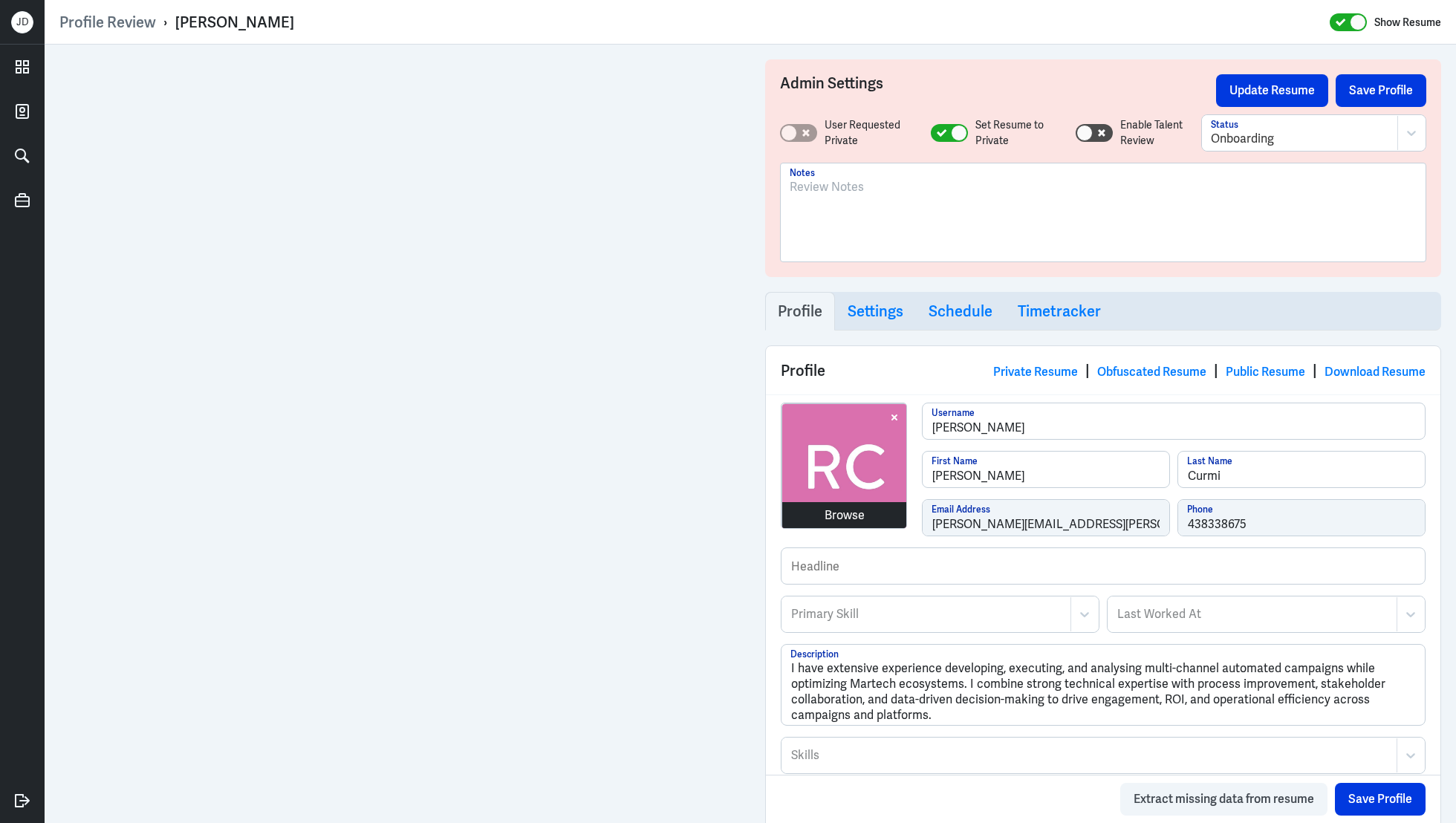
click at [895, 503] on div "Browse rachel-curmi Username Rachel First Name Curmi Last Name rachel.curmi@gma…" at bounding box center [1103, 475] width 645 height 145
drag, startPoint x: 175, startPoint y: 23, endPoint x: 358, endPoint y: 18, distance: 183.1
click at [358, 20] on div "Profile Review › Rachel Curmi Show Resume" at bounding box center [750, 23] width 1382 height 20
copy div "Rachel Curmi"
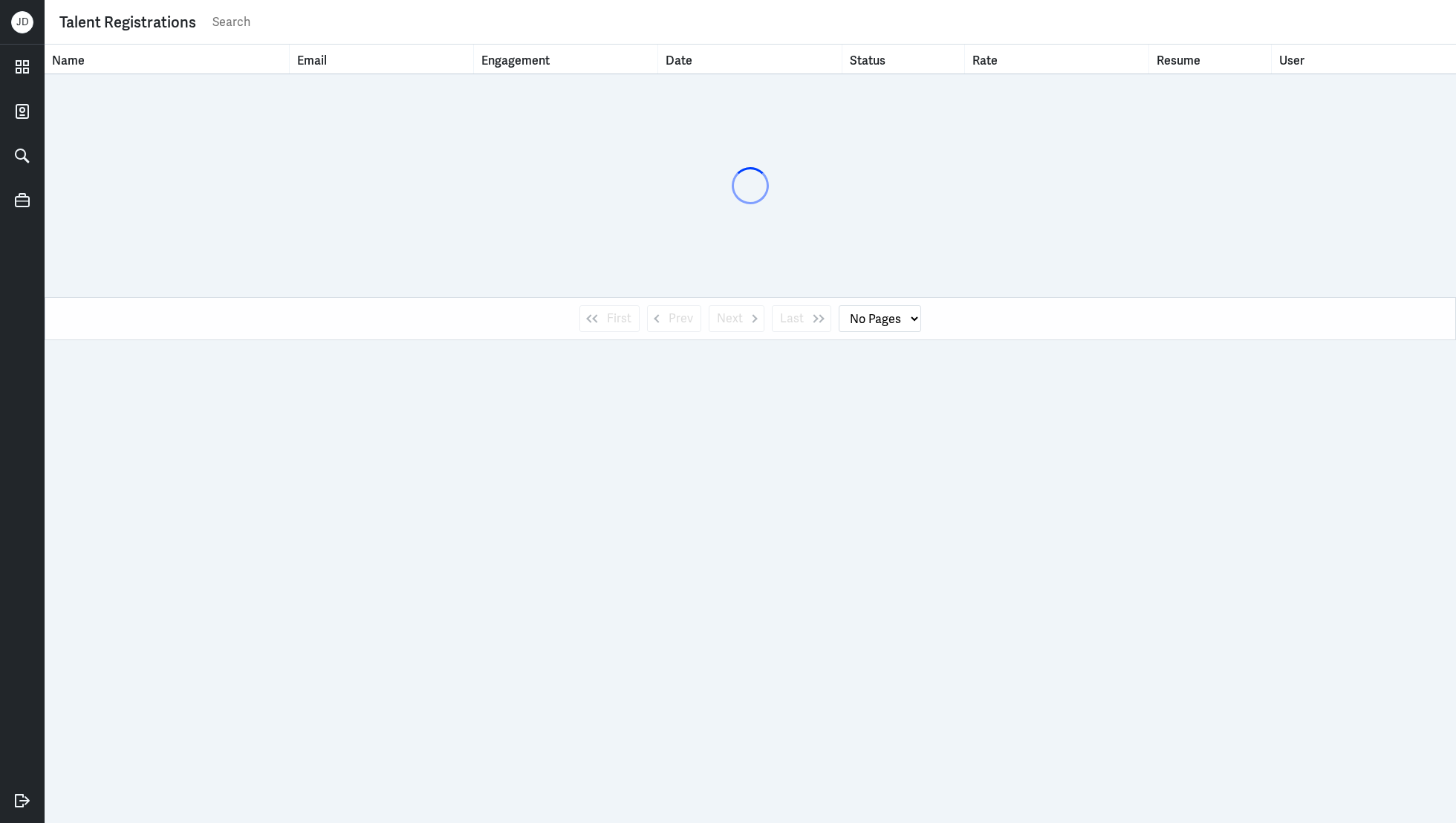
select select "1"
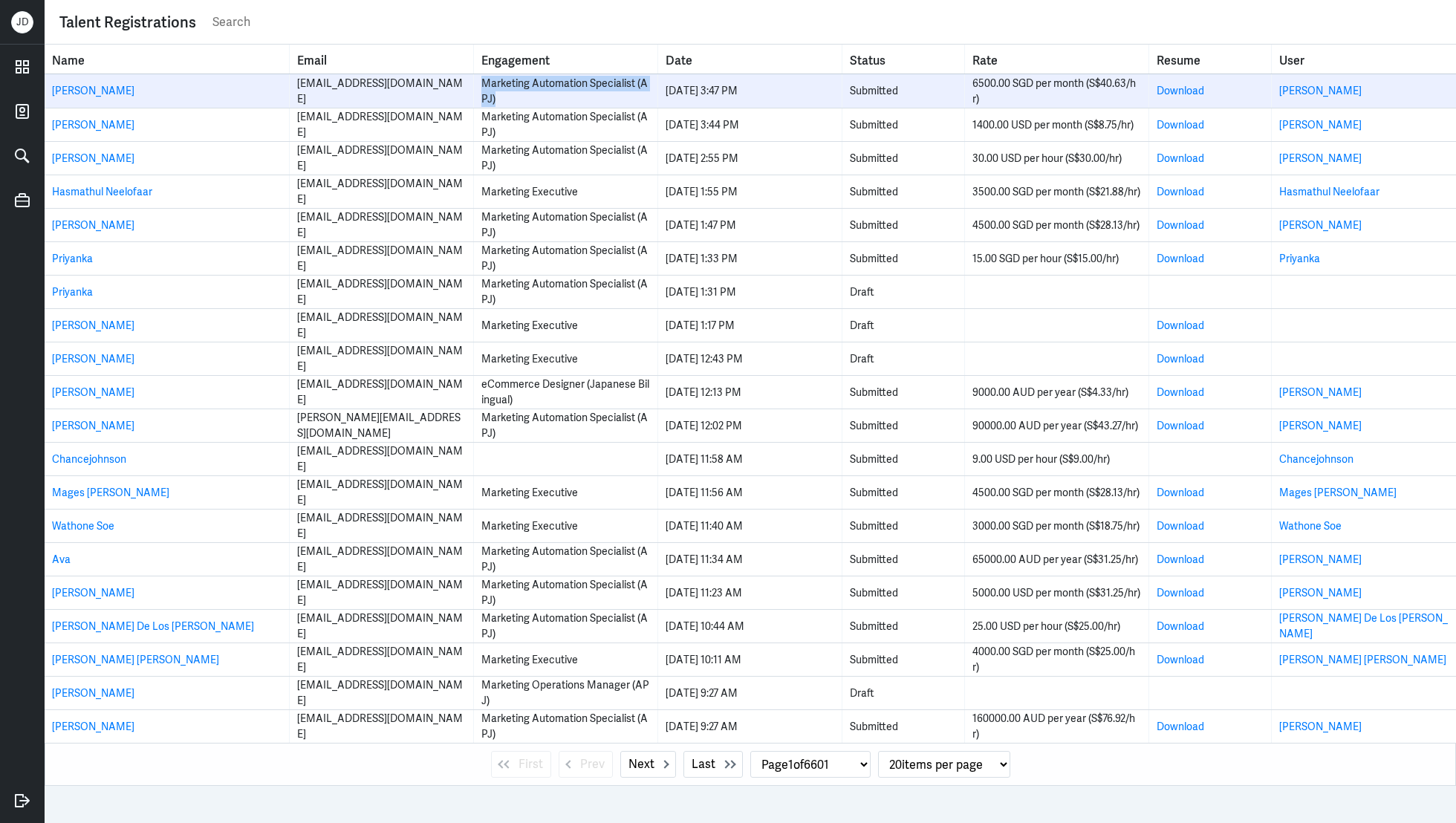
drag, startPoint x: 499, startPoint y: 98, endPoint x: 479, endPoint y: 85, distance: 23.9
click at [479, 85] on td "Marketing Automation Specialist (APJ)" at bounding box center [566, 90] width 184 height 33
copy div "Marketing Automation Specialist (APJ)"
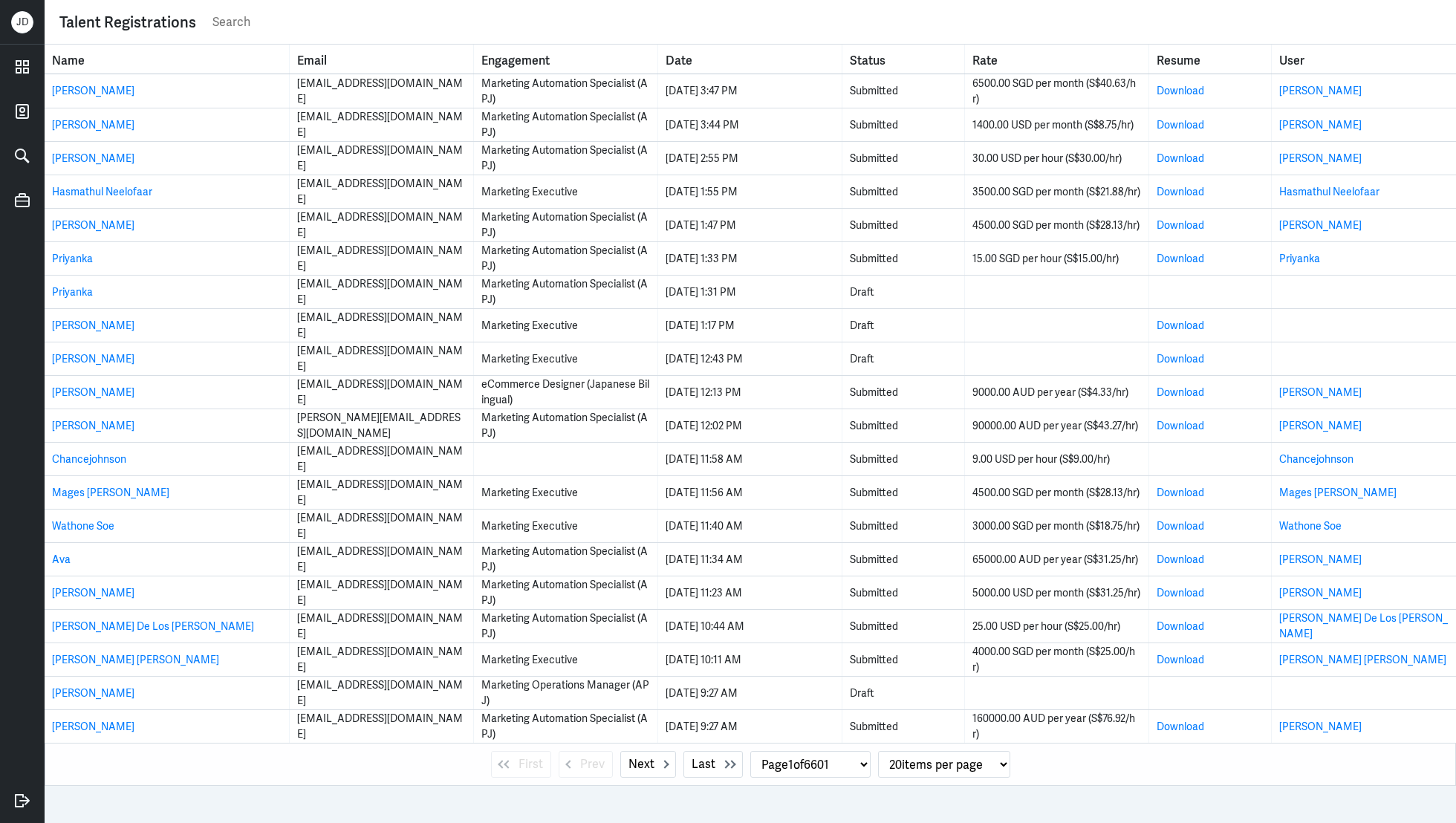
click at [461, 34] on div "Talent Registrations" at bounding box center [750, 22] width 1382 height 29
click at [461, 23] on input "text" at bounding box center [826, 22] width 1231 height 22
paste input "Marketing Automation Specialist (APJ)"
type input "Marketing Automation Specialist (APJ)"
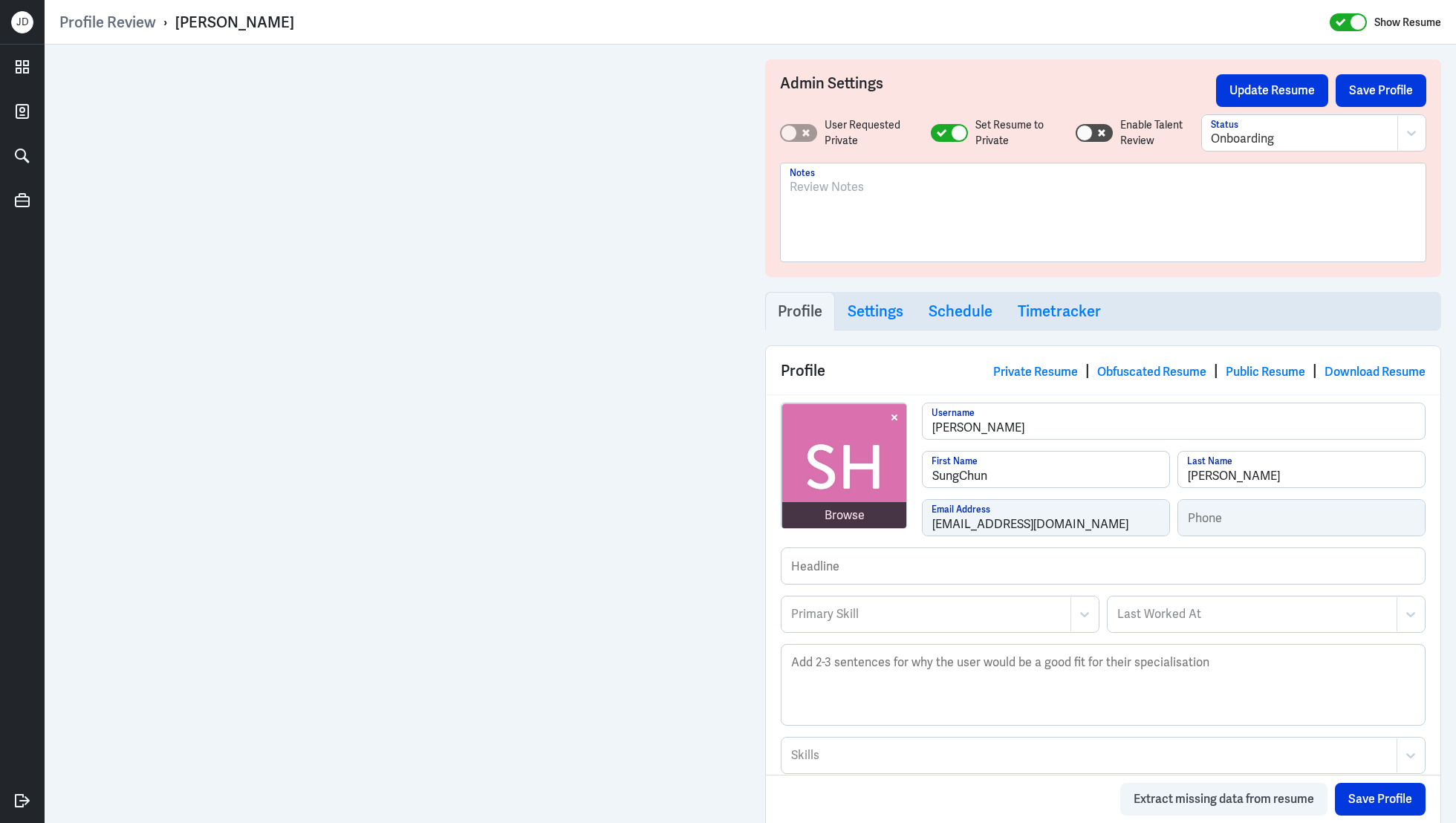
click at [890, 246] on div at bounding box center [1103, 218] width 627 height 81
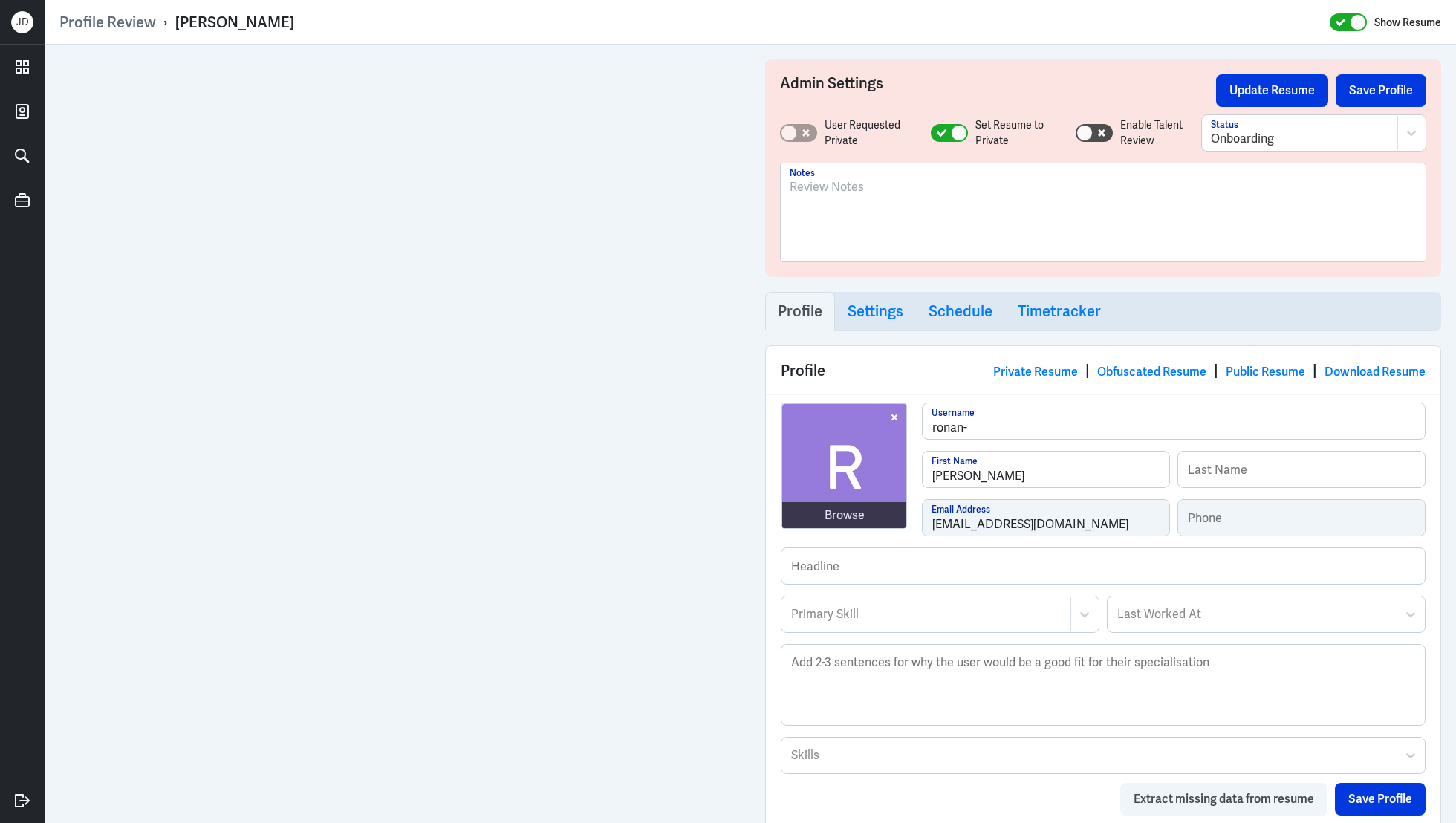
click at [865, 207] on div at bounding box center [1103, 218] width 627 height 81
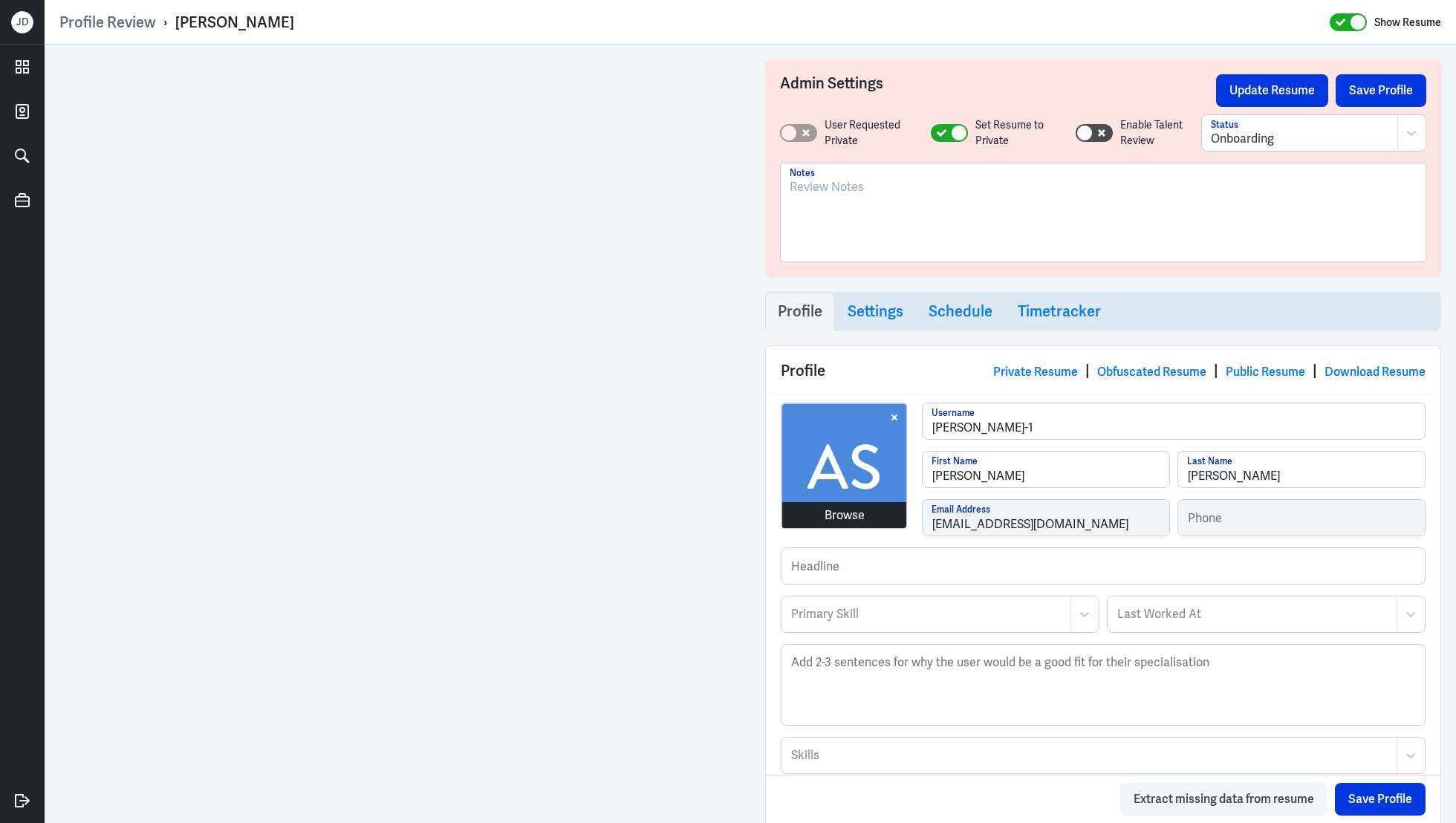
click at [855, 520] on div "Browse [PERSON_NAME]-1 Username [PERSON_NAME] First Name [PERSON_NAME] Last Nam…" at bounding box center [1103, 475] width 645 height 145
drag, startPoint x: 173, startPoint y: 24, endPoint x: 298, endPoint y: 22, distance: 125.0
click at [299, 22] on div "Profile Review › [PERSON_NAME] Show Resume" at bounding box center [750, 23] width 1382 height 20
copy div "› [PERSON_NAME]"
click at [1030, 215] on div at bounding box center [1103, 218] width 627 height 81
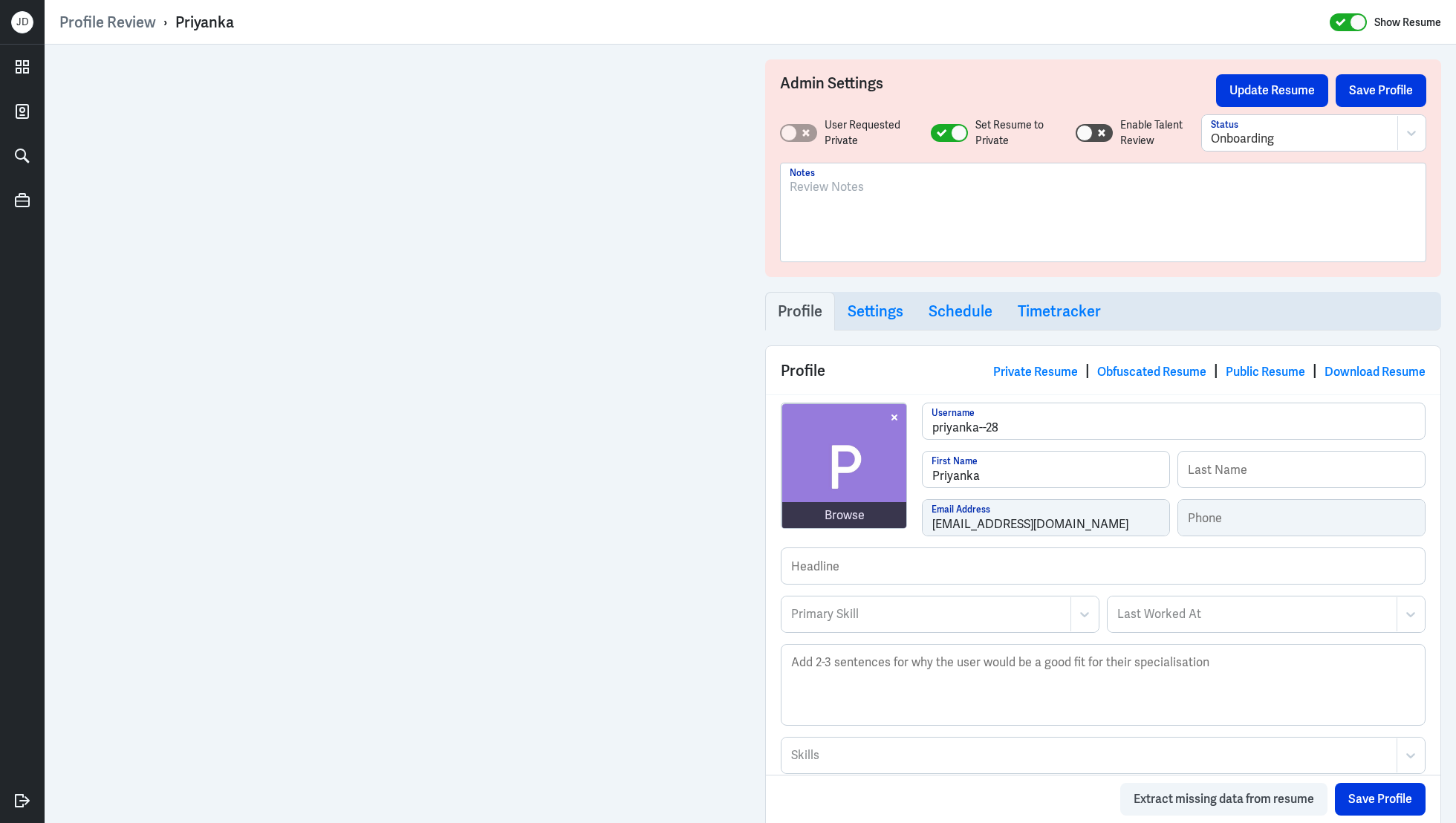
click at [1028, 245] on div at bounding box center [1103, 218] width 627 height 81
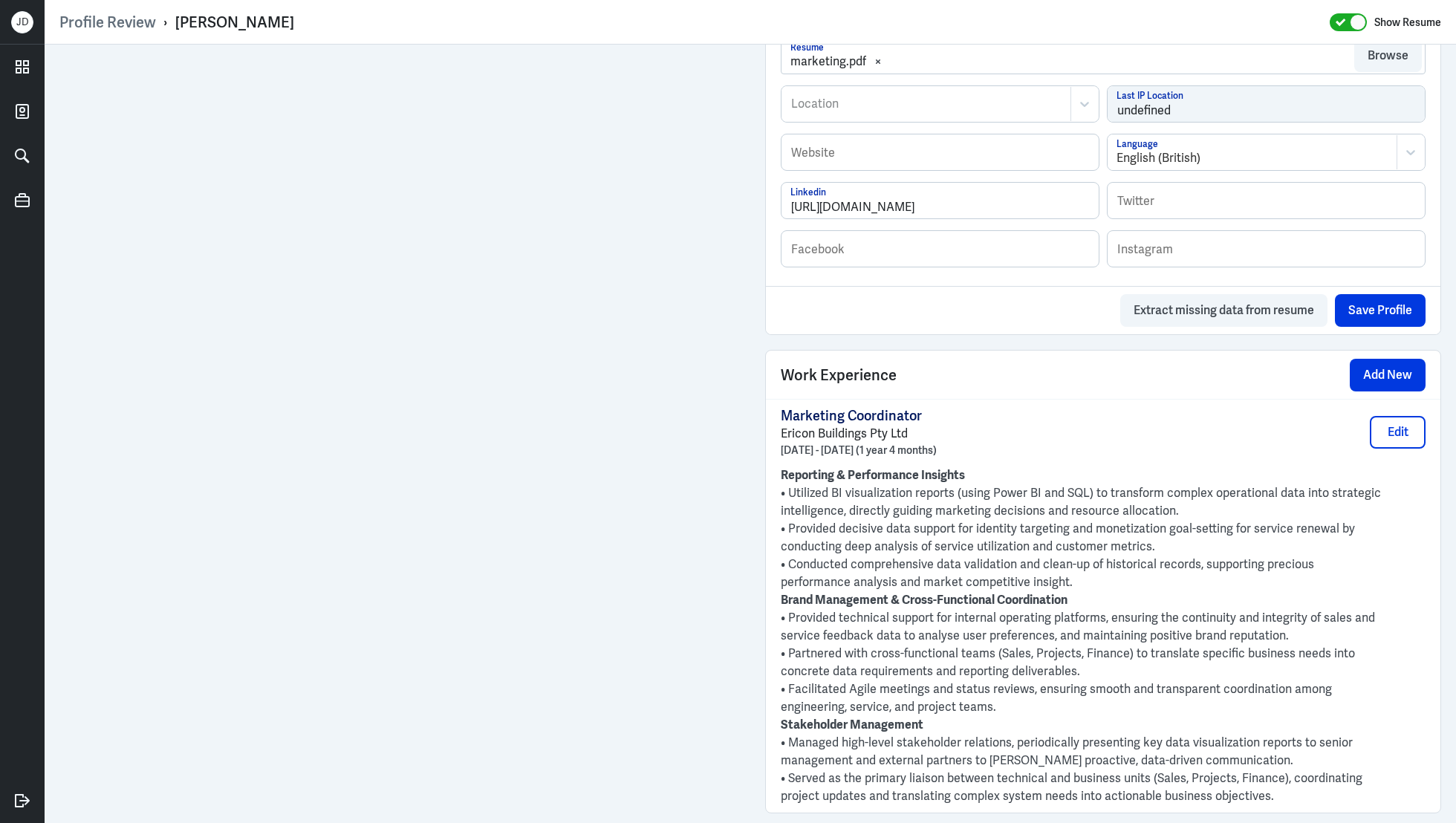
scroll to position [986, 0]
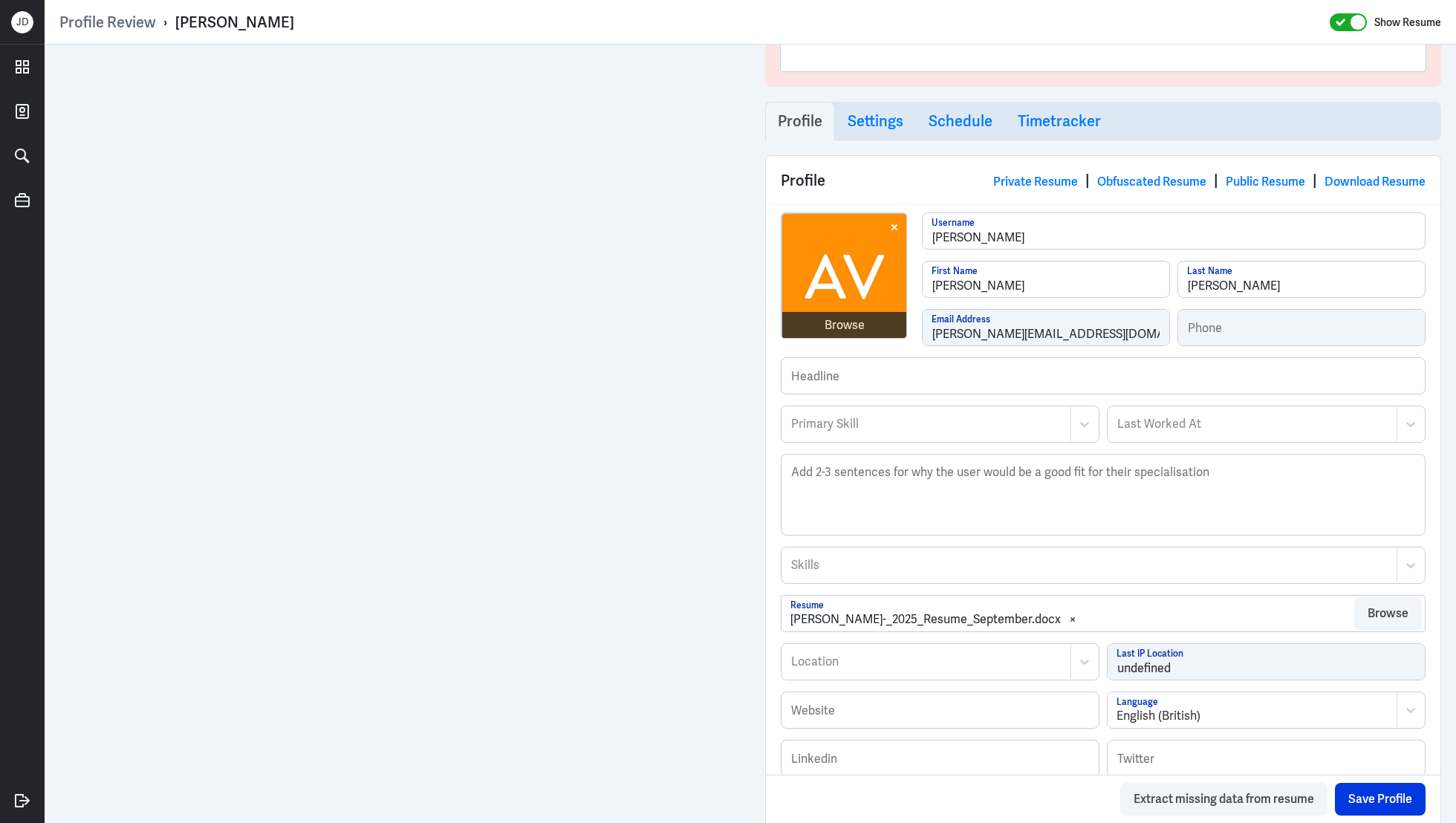
scroll to position [542, 0]
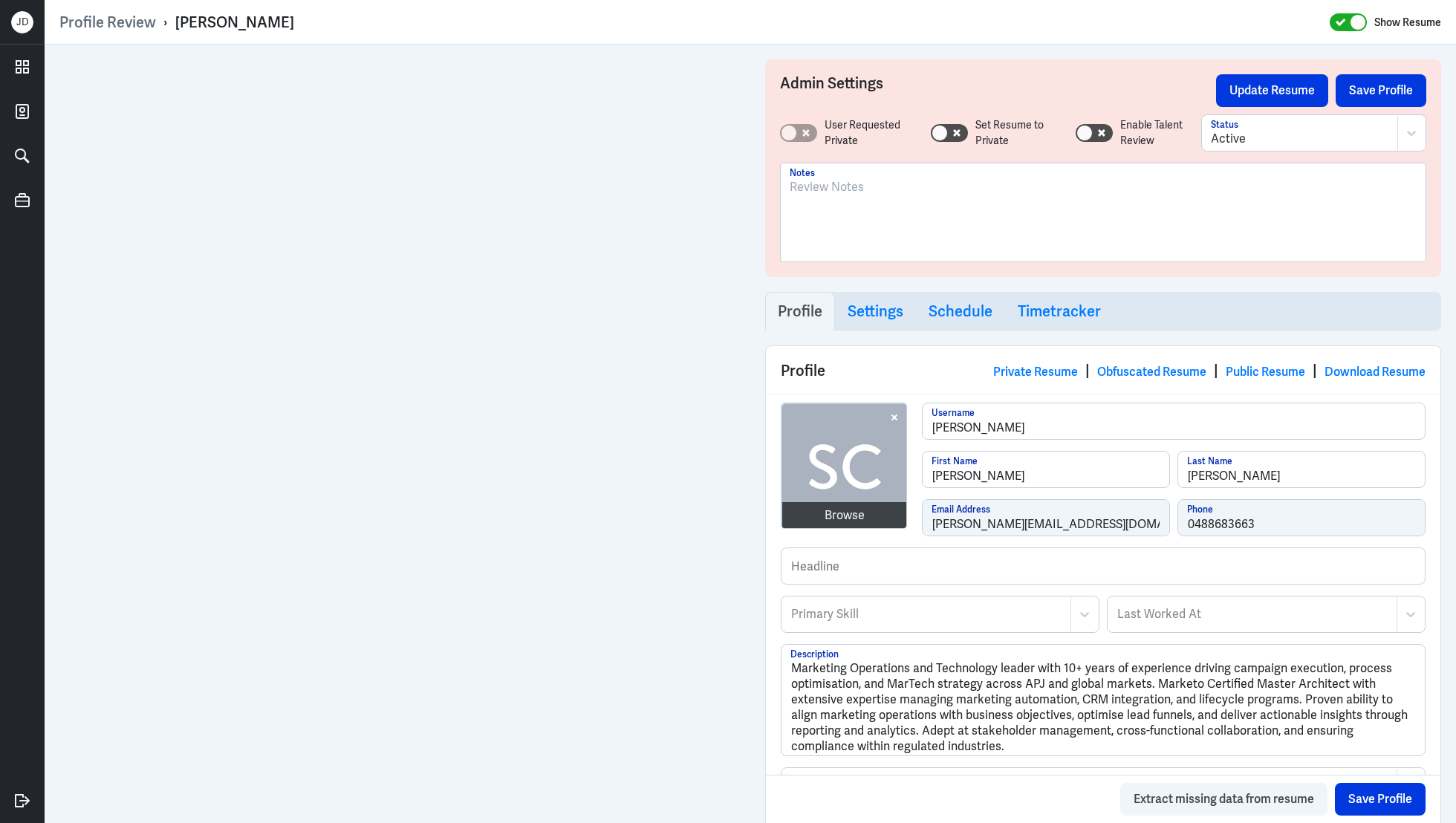
scroll to position [512, 0]
